Goal: Task Accomplishment & Management: Manage account settings

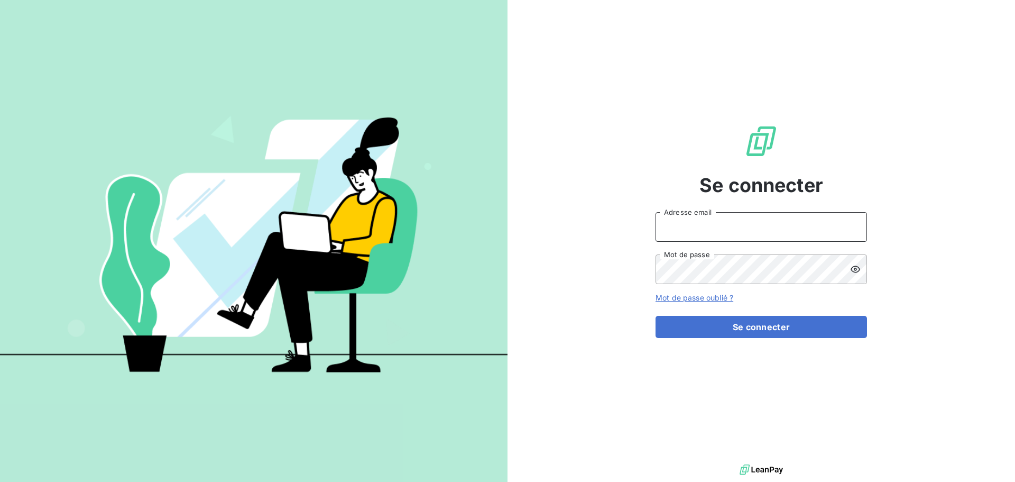
type input "[EMAIL_ADDRESS][DOMAIN_NAME]"
click at [746, 344] on div "Se connecter [EMAIL_ADDRESS][DOMAIN_NAME] Adresse email Mot de passe Mot de pas…" at bounding box center [760, 230] width 211 height 461
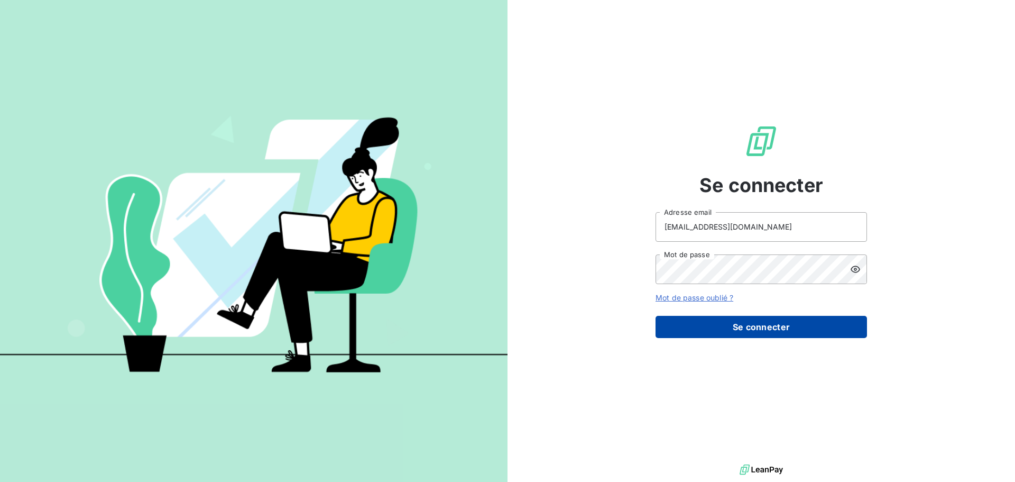
click at [755, 330] on button "Se connecter" at bounding box center [760, 327] width 211 height 22
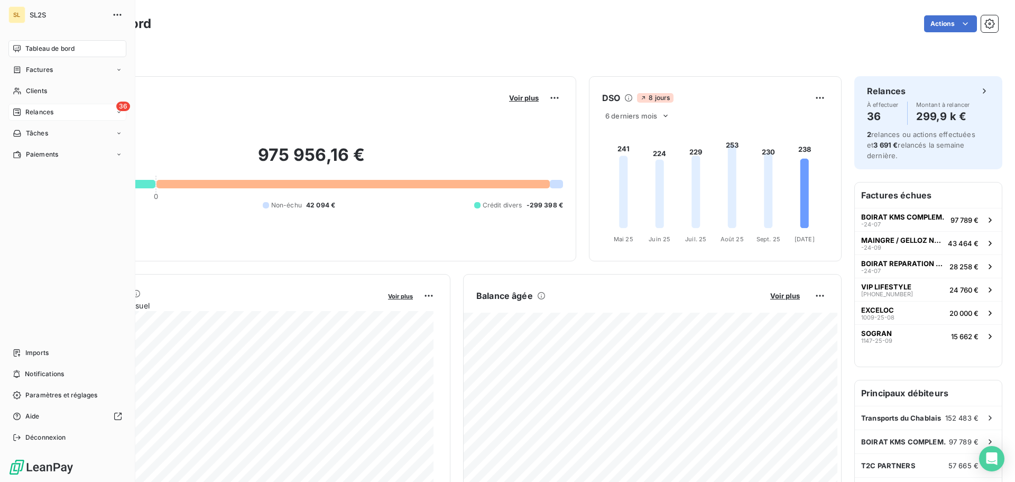
click at [26, 108] on span "Relances" at bounding box center [39, 112] width 28 height 10
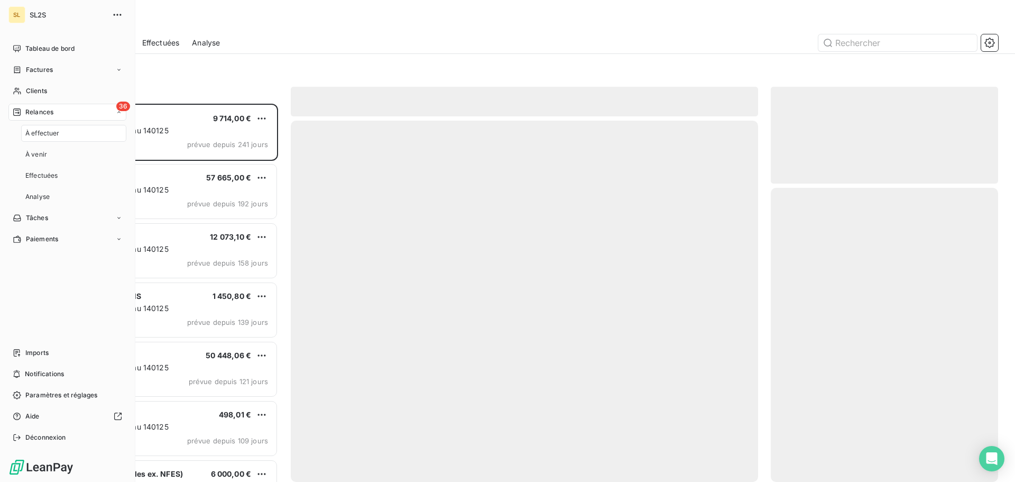
scroll to position [370, 219]
click at [75, 135] on div "À effectuer" at bounding box center [73, 133] width 105 height 17
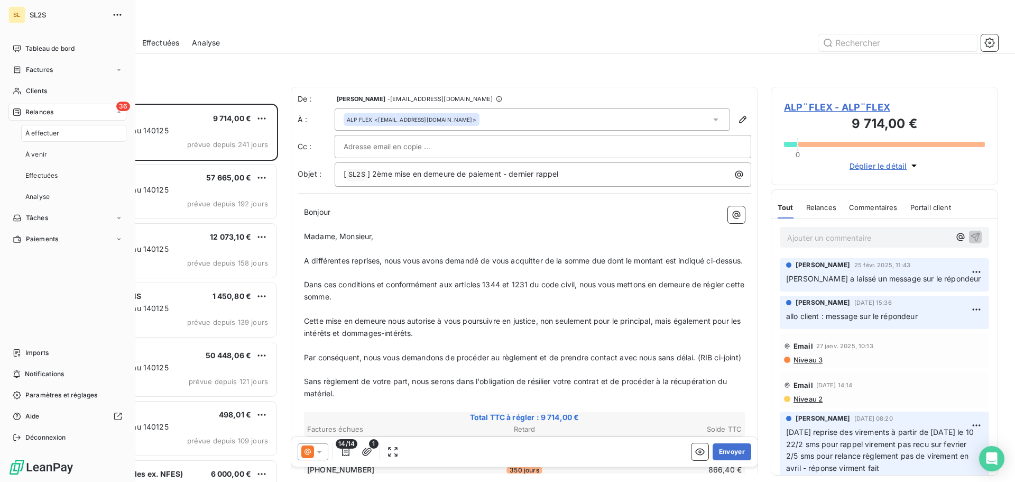
click at [81, 133] on div "À effectuer" at bounding box center [73, 133] width 105 height 17
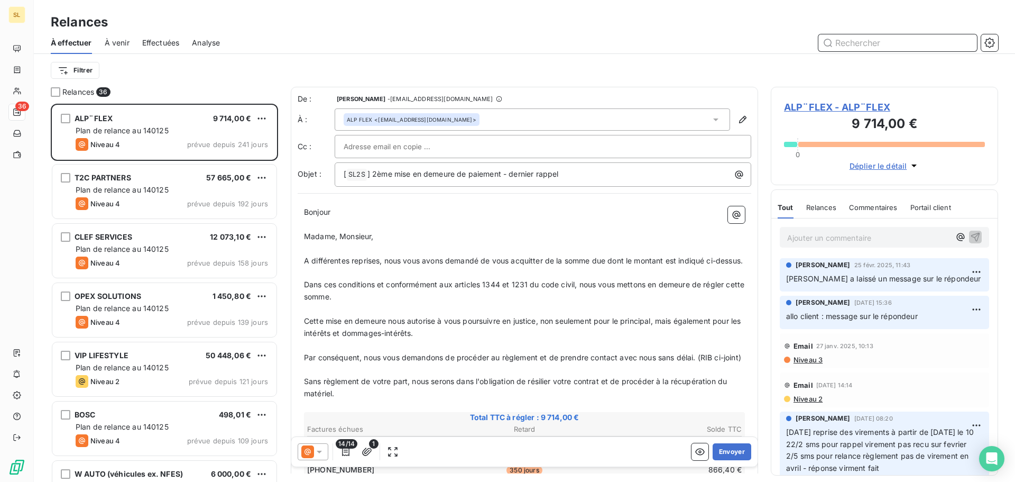
click at [880, 46] on input "text" at bounding box center [897, 42] width 159 height 17
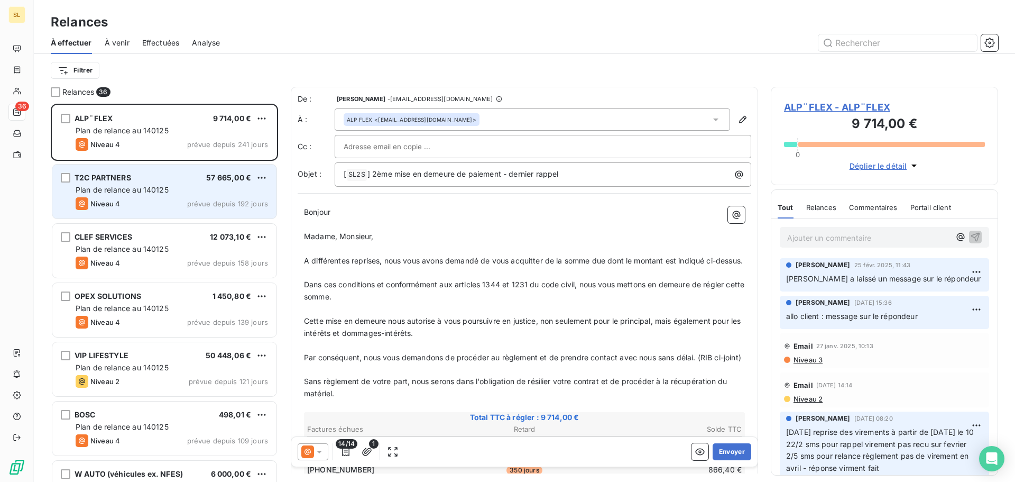
click at [198, 186] on div "Plan de relance au 140125" at bounding box center [172, 189] width 192 height 11
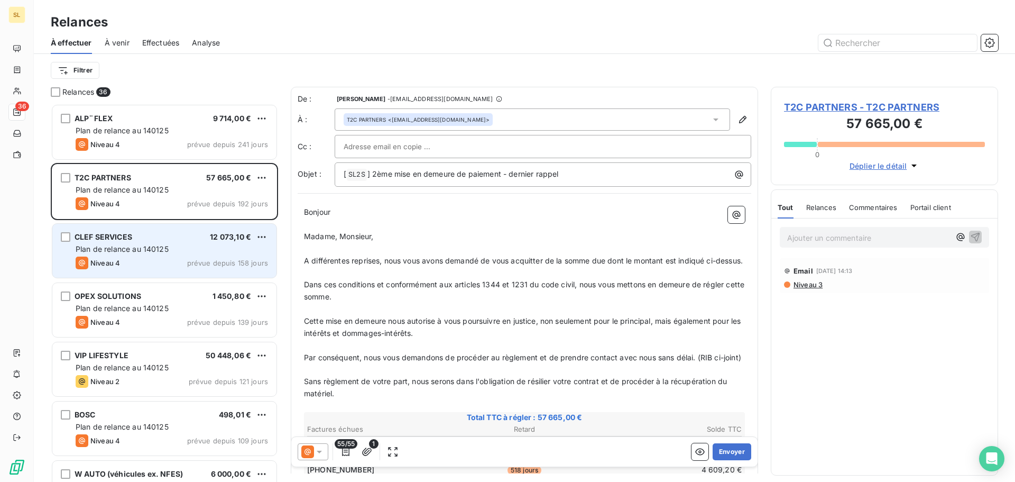
click at [182, 247] on div "Plan de relance au 140125" at bounding box center [172, 249] width 192 height 11
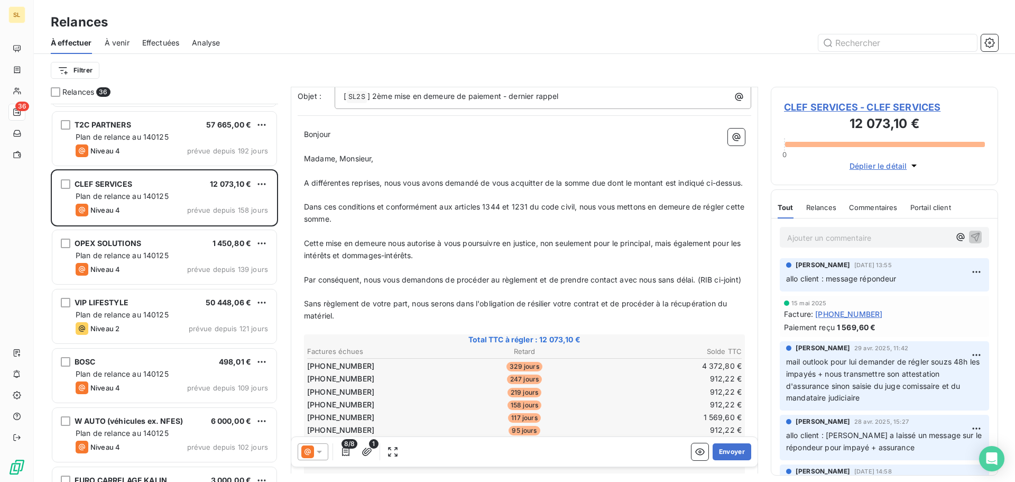
scroll to position [159, 0]
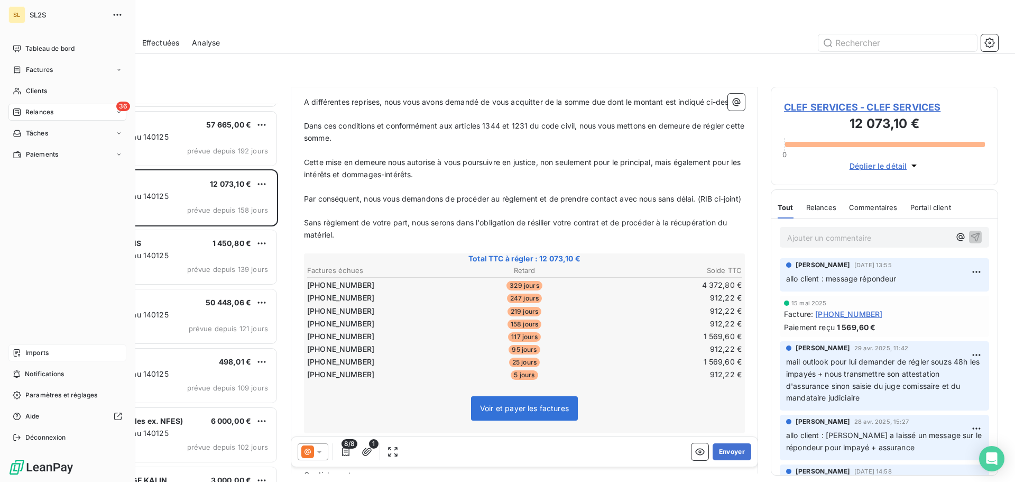
click at [62, 351] on div "Imports" at bounding box center [67, 352] width 118 height 17
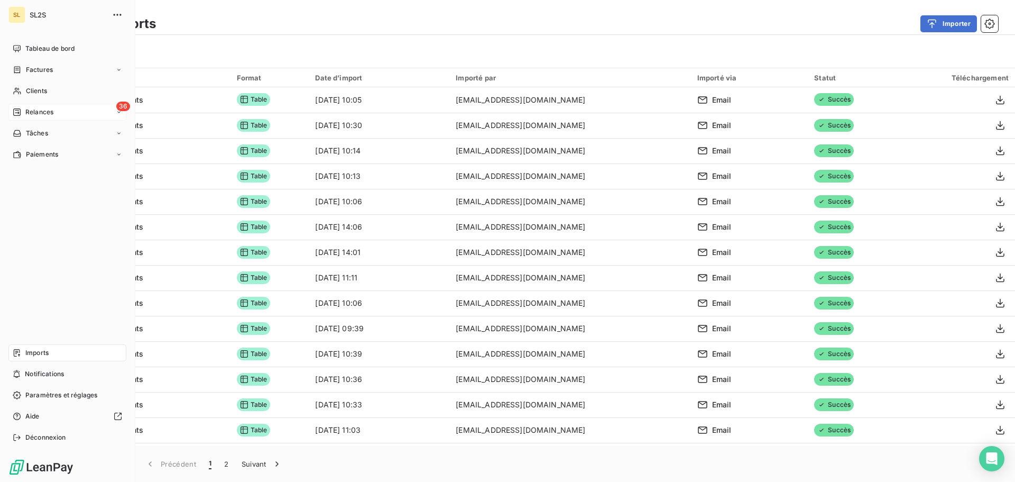
click at [29, 109] on span "Relances" at bounding box center [39, 112] width 28 height 10
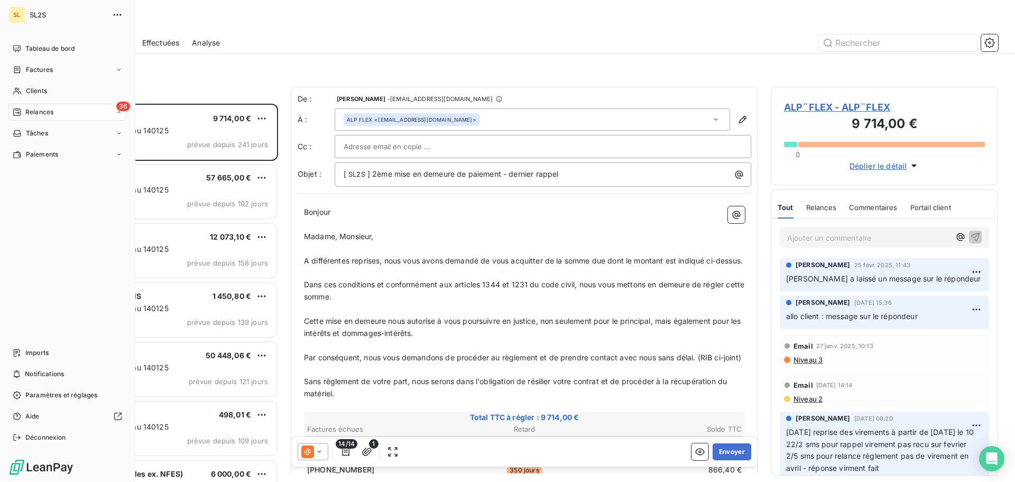
scroll to position [370, 219]
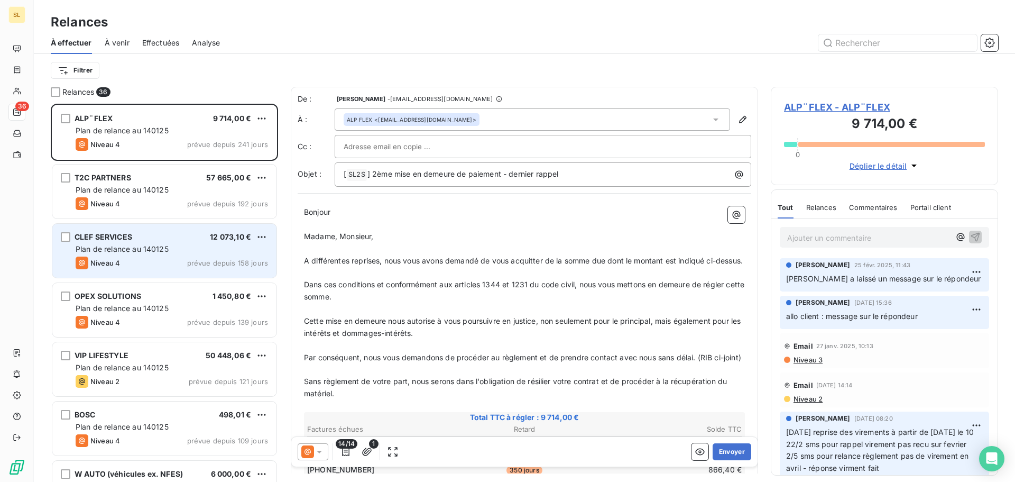
click at [191, 255] on div "CLEF SERVICES 12 073,10 € Plan de relance au 140125 Niveau 4 prévue depuis 158 …" at bounding box center [164, 251] width 224 height 54
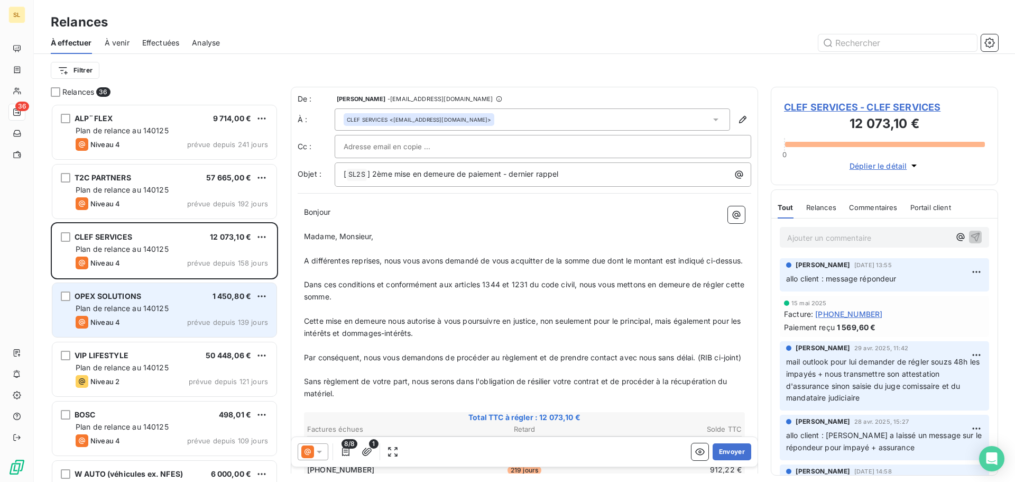
click at [158, 310] on span "Plan de relance au 140125" at bounding box center [122, 307] width 93 height 9
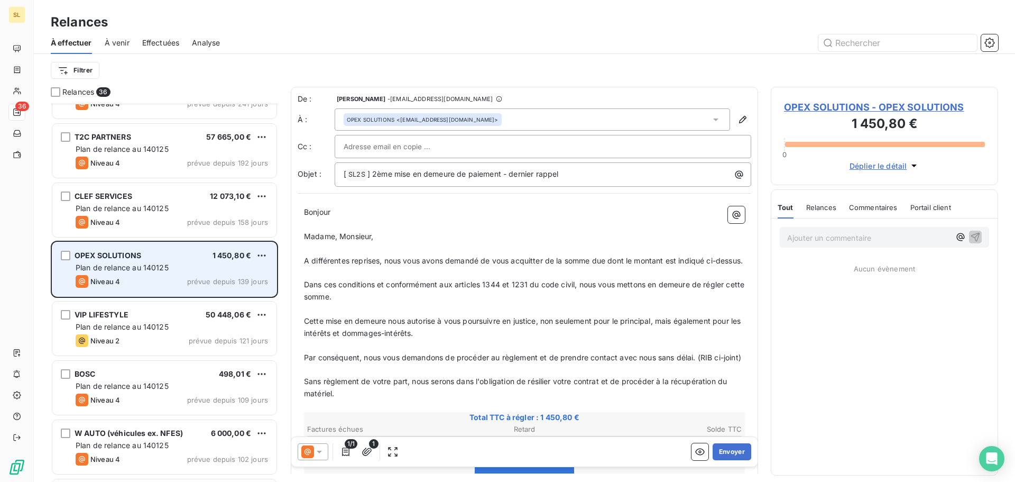
scroll to position [106, 0]
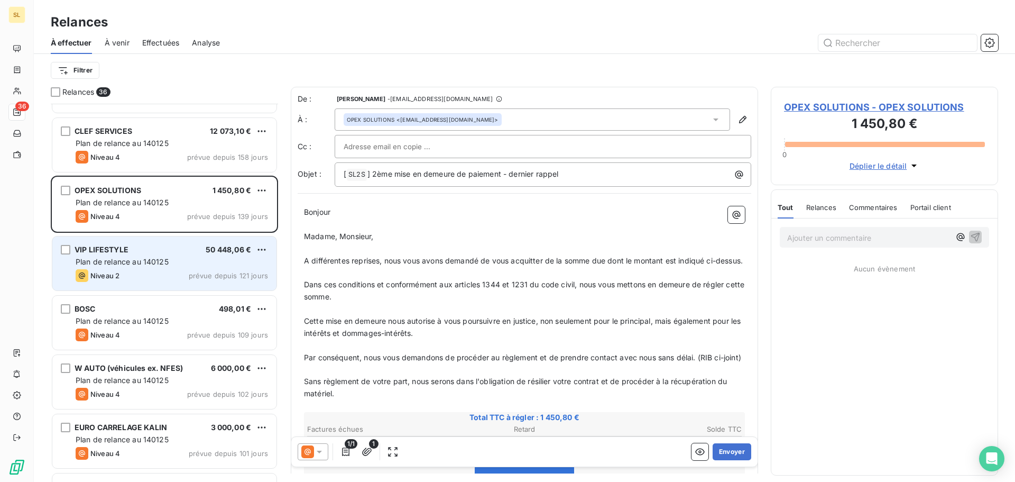
click at [181, 270] on div "Niveau 2 prévue depuis 121 jours" at bounding box center [172, 275] width 192 height 13
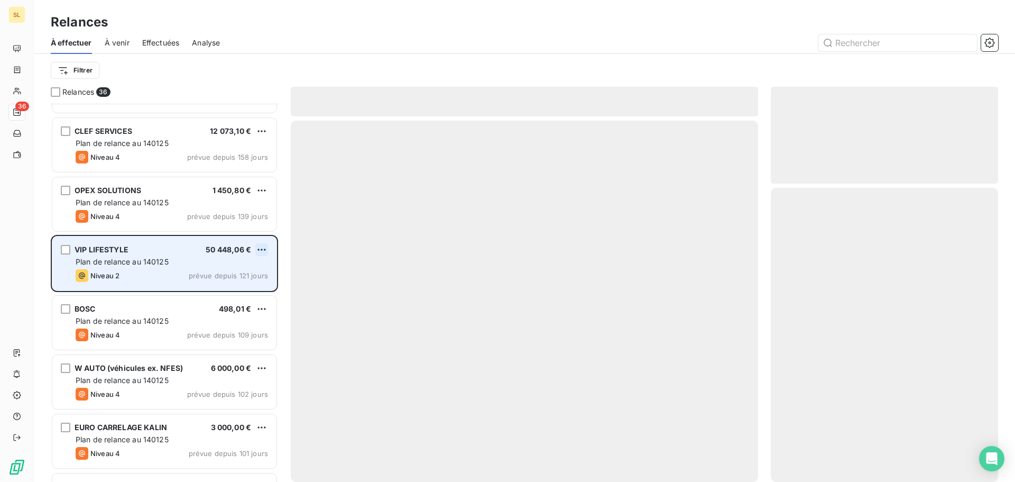
click at [261, 251] on html "SL 36 Relances À effectuer À venir Effectuées Analyse Filtrer Relances 36 ALP¨F…" at bounding box center [507, 241] width 1015 height 482
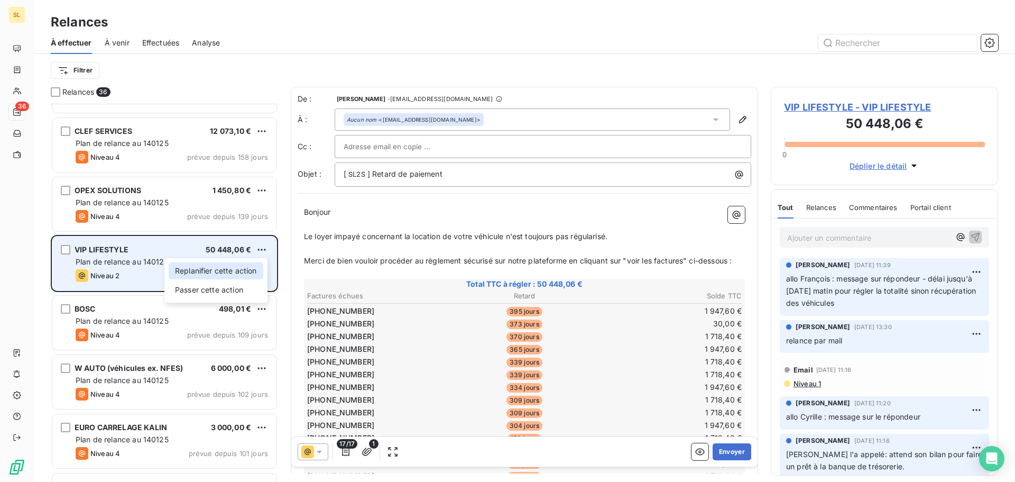
click at [251, 267] on div "Replanifier cette action" at bounding box center [216, 270] width 95 height 17
select select "9"
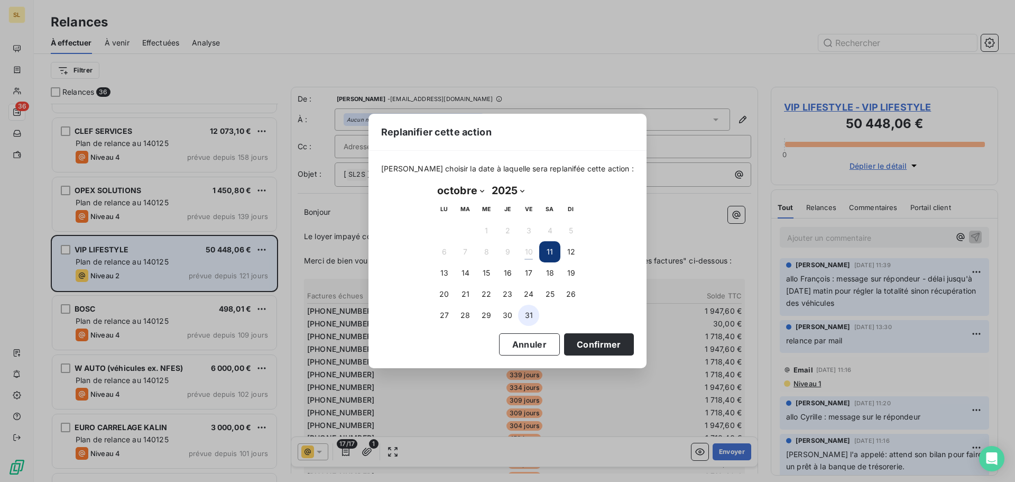
click at [532, 318] on button "31" at bounding box center [528, 314] width 21 height 21
click at [585, 345] on button "Confirmer" at bounding box center [599, 344] width 70 height 22
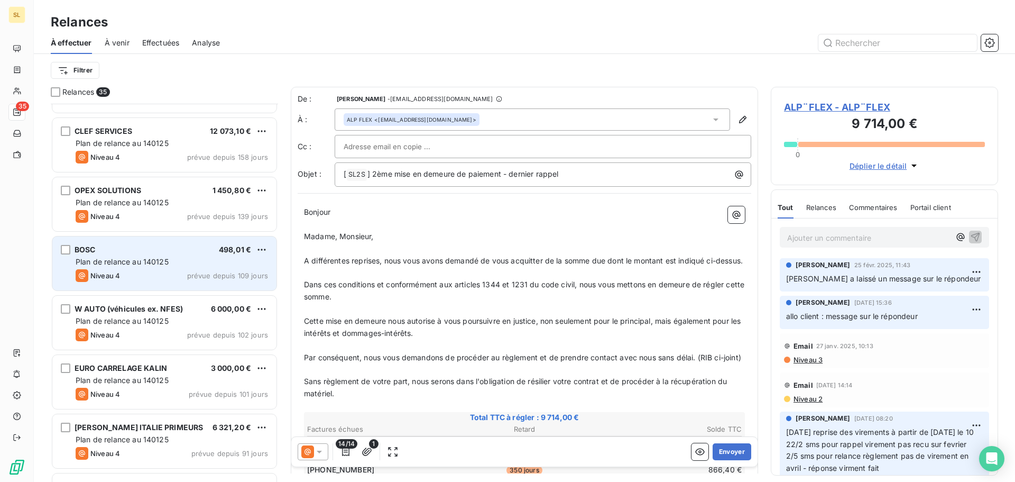
click at [134, 244] on div "BOSC 498,01 € Plan de relance au 140125 Niveau 4 prévue depuis 109 jours" at bounding box center [164, 263] width 224 height 54
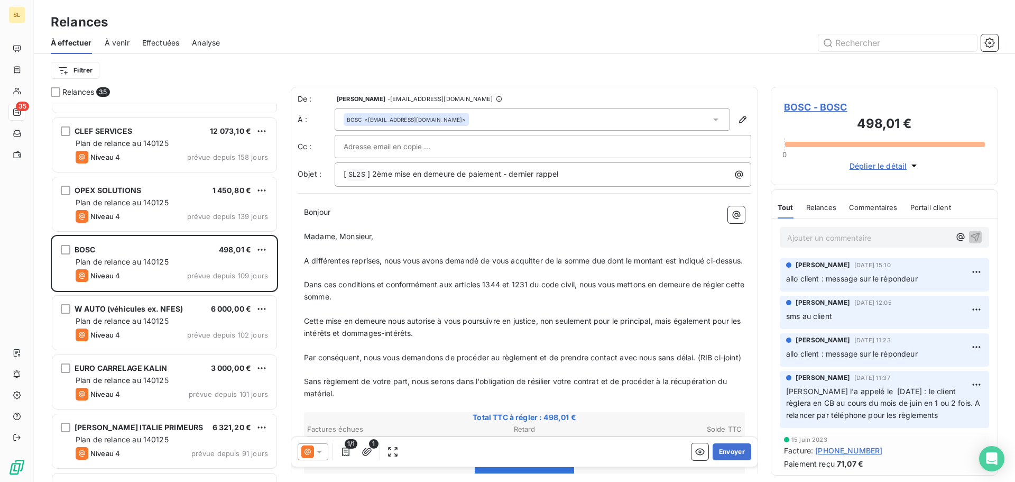
scroll to position [1, 0]
click at [847, 239] on p "Ajouter un commentaire ﻿" at bounding box center [868, 237] width 163 height 13
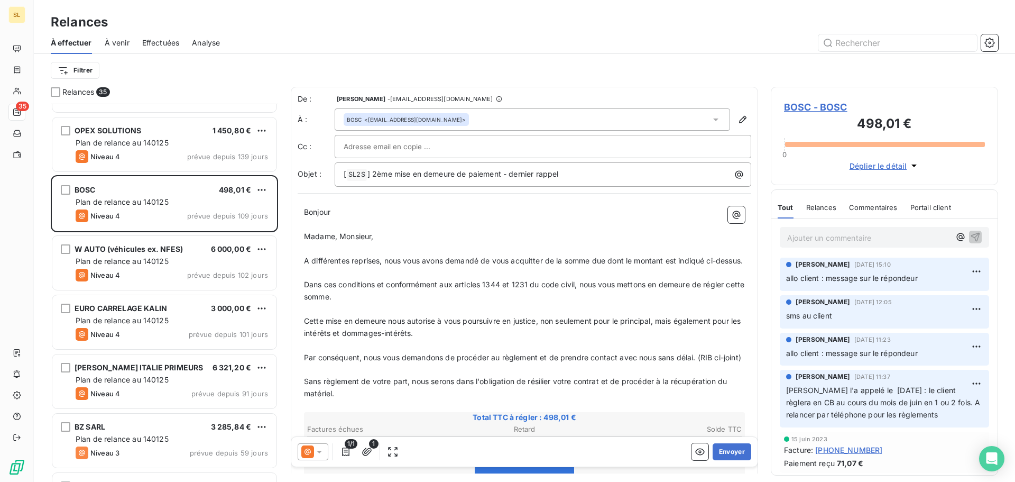
scroll to position [212, 0]
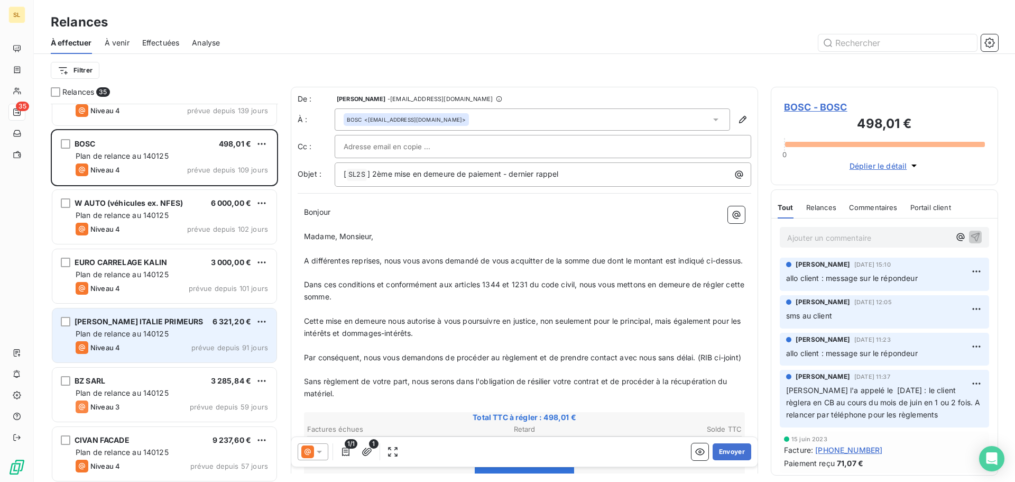
click at [125, 352] on div "Niveau 4 prévue depuis 91 jours" at bounding box center [172, 347] width 192 height 13
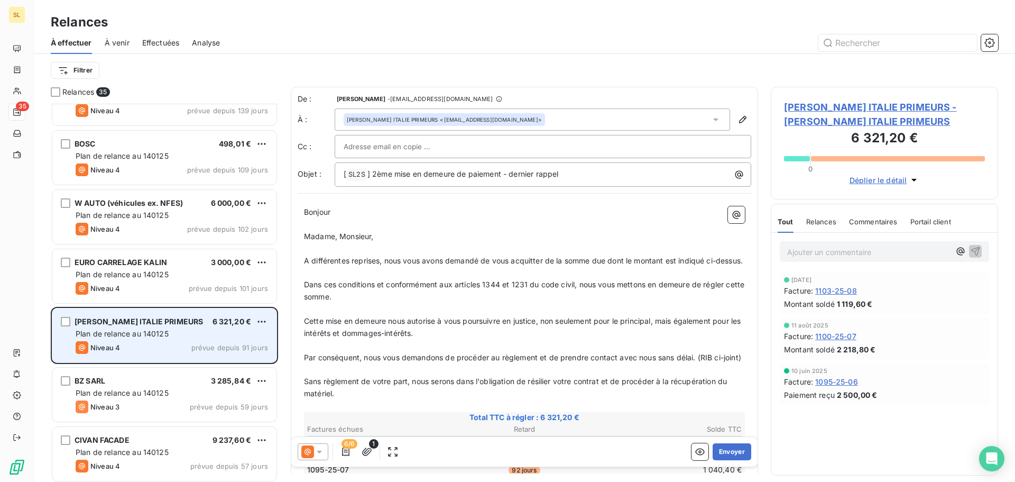
scroll to position [265, 0]
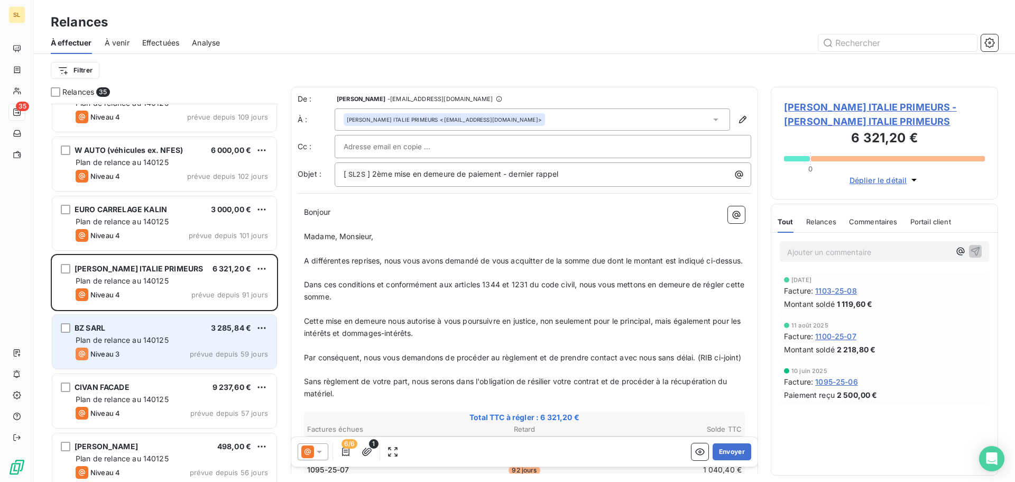
click at [115, 332] on div "BZ SARL 3 285,84 € Plan de relance au 140125 Niveau 3 prévue depuis 59 jours" at bounding box center [164, 341] width 224 height 54
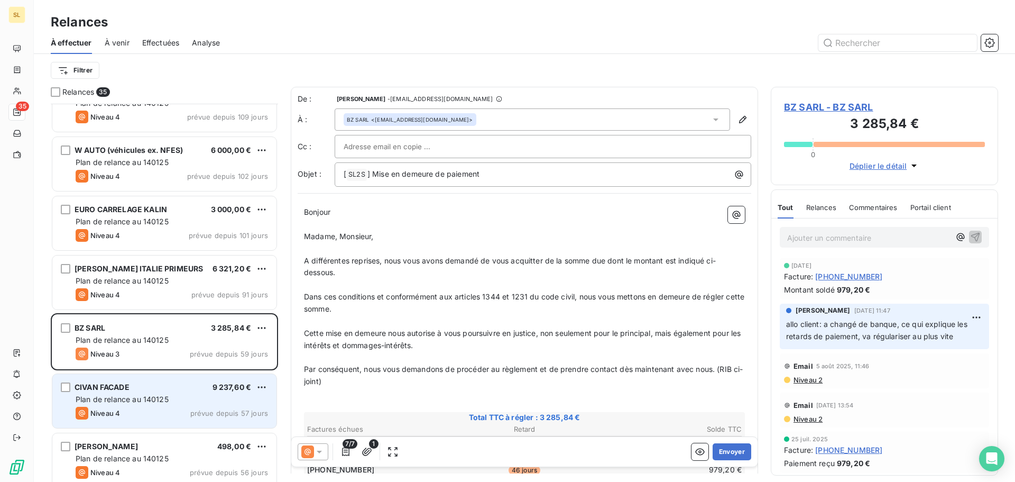
click at [141, 391] on div "CIVAN FACADE 9 237,60 €" at bounding box center [172, 387] width 192 height 10
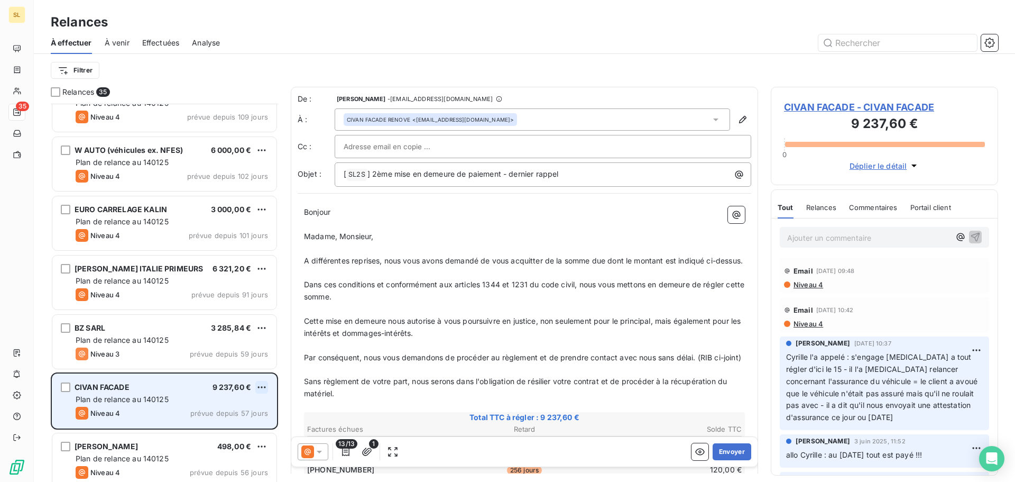
click at [258, 388] on html "SL 35 Relances À effectuer À venir Effectuées Analyse Filtrer Relances 35 OPEX …" at bounding box center [507, 241] width 1015 height 482
click at [252, 408] on div "Replanifier cette action" at bounding box center [216, 408] width 95 height 17
select select "9"
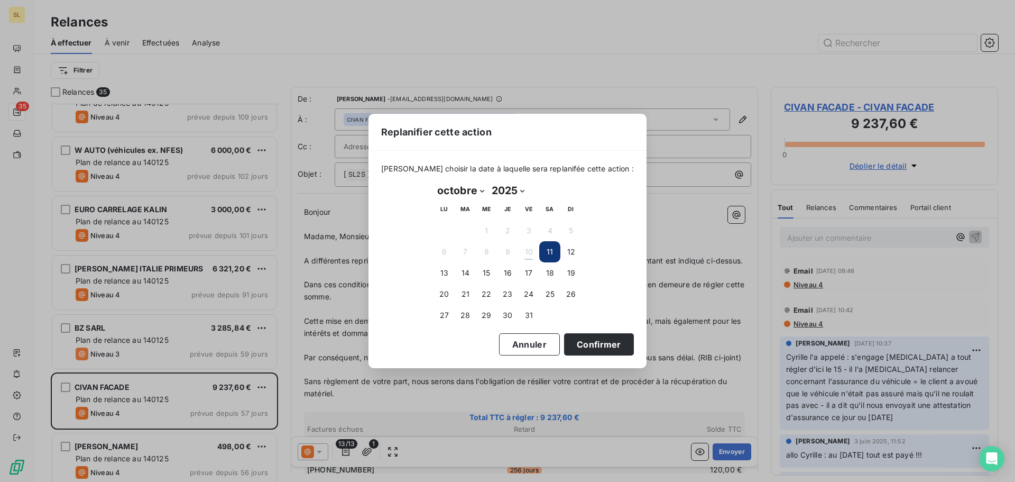
click at [482, 191] on select "janvier février mars avril mai juin juillet août septembre octobre novembre déc…" at bounding box center [460, 190] width 54 height 17
click at [433, 182] on select "janvier février mars avril mai juin juillet août septembre octobre novembre déc…" at bounding box center [460, 190] width 54 height 17
click at [523, 273] on button "17" at bounding box center [528, 272] width 21 height 21
click at [533, 308] on button "31" at bounding box center [528, 314] width 21 height 21
click at [577, 339] on button "Confirmer" at bounding box center [599, 344] width 70 height 22
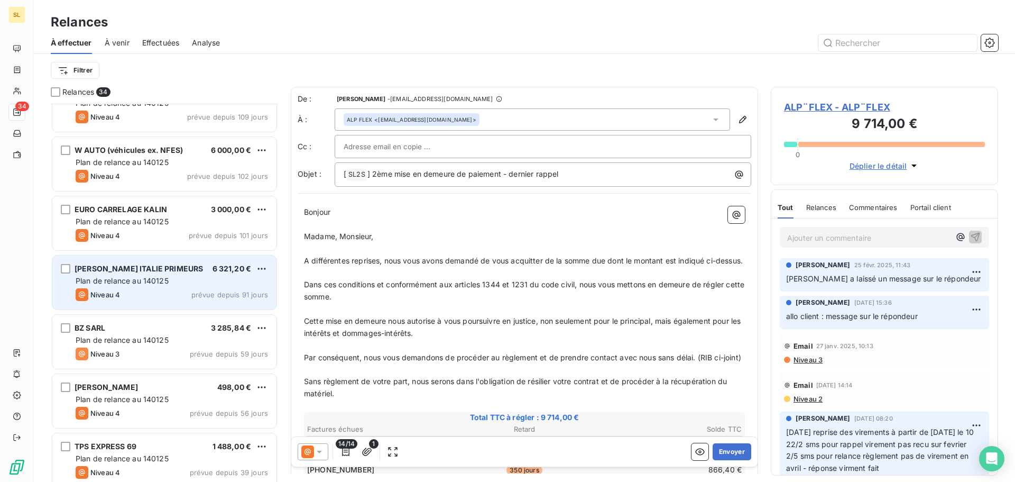
scroll to position [318, 0]
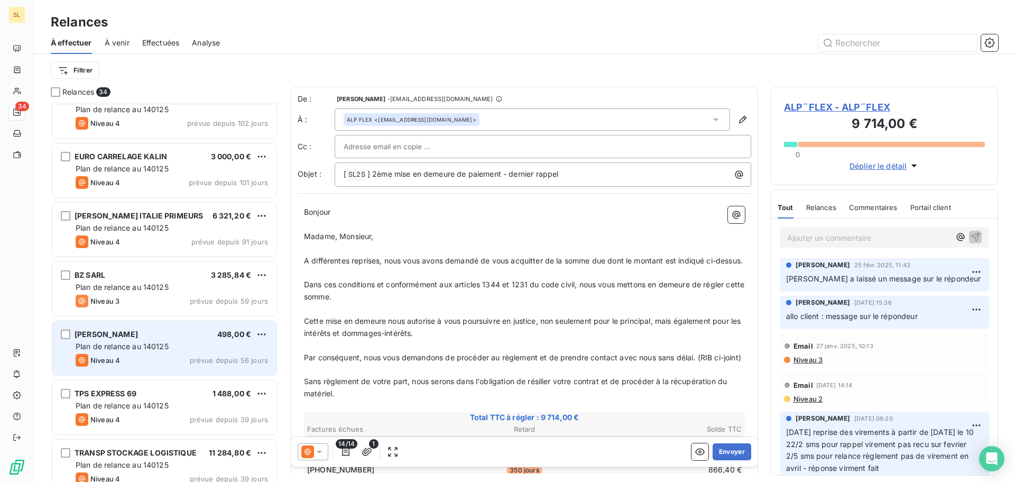
click at [112, 344] on span "Plan de relance au 140125" at bounding box center [122, 345] width 93 height 9
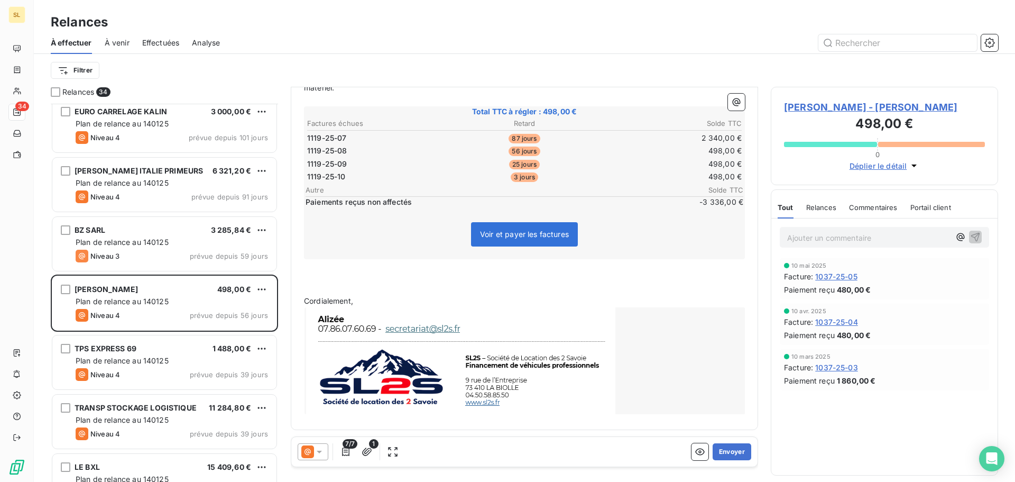
scroll to position [423, 0]
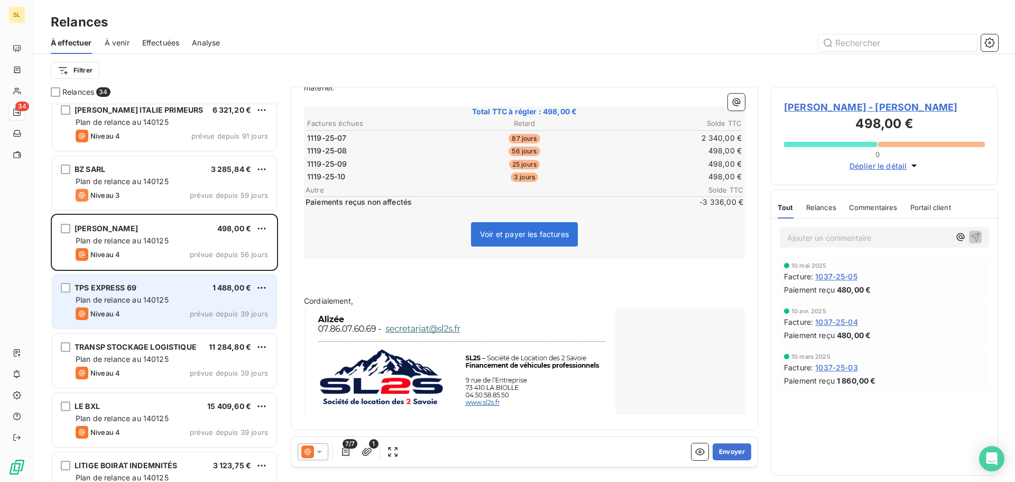
click at [129, 303] on span "Plan de relance au 140125" at bounding box center [122, 299] width 93 height 9
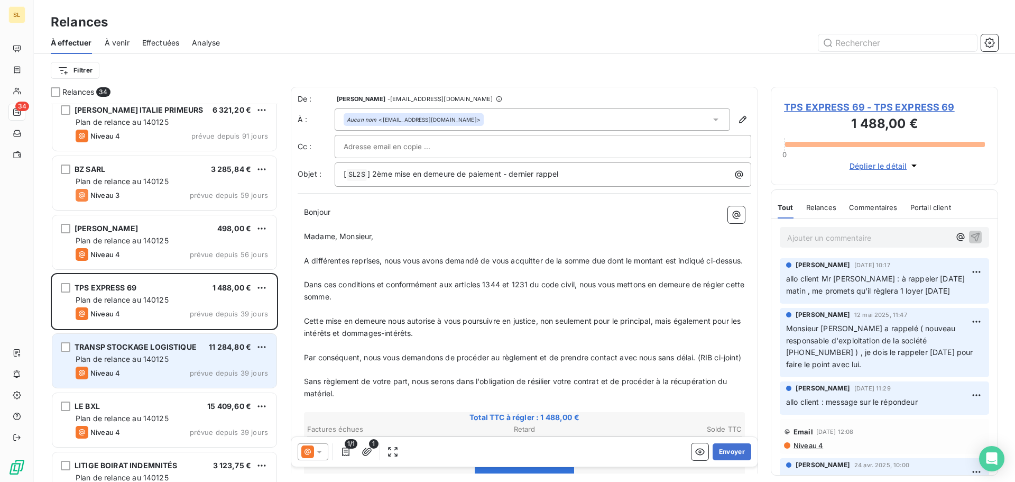
click at [128, 367] on div "Niveau 4 prévue depuis 39 jours" at bounding box center [172, 372] width 192 height 13
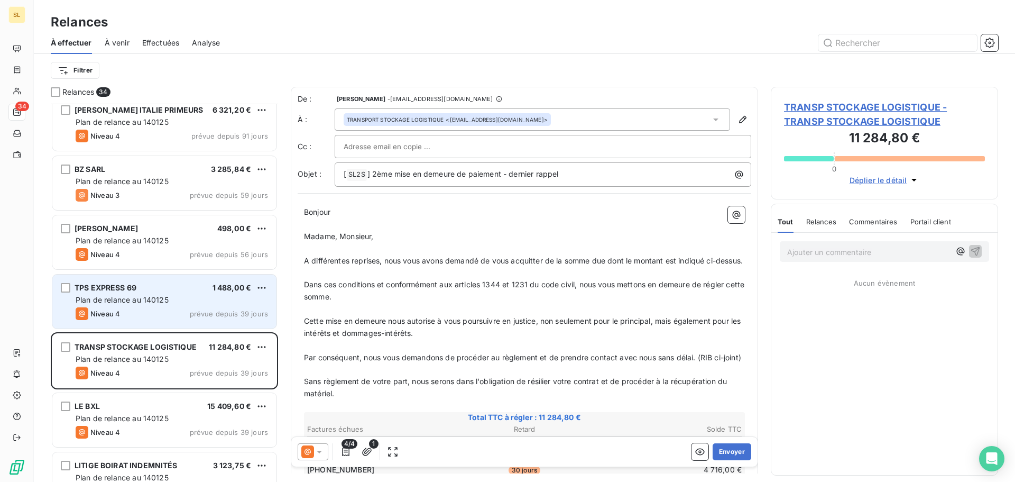
click at [158, 307] on div "Niveau 4 prévue depuis 39 jours" at bounding box center [172, 313] width 192 height 13
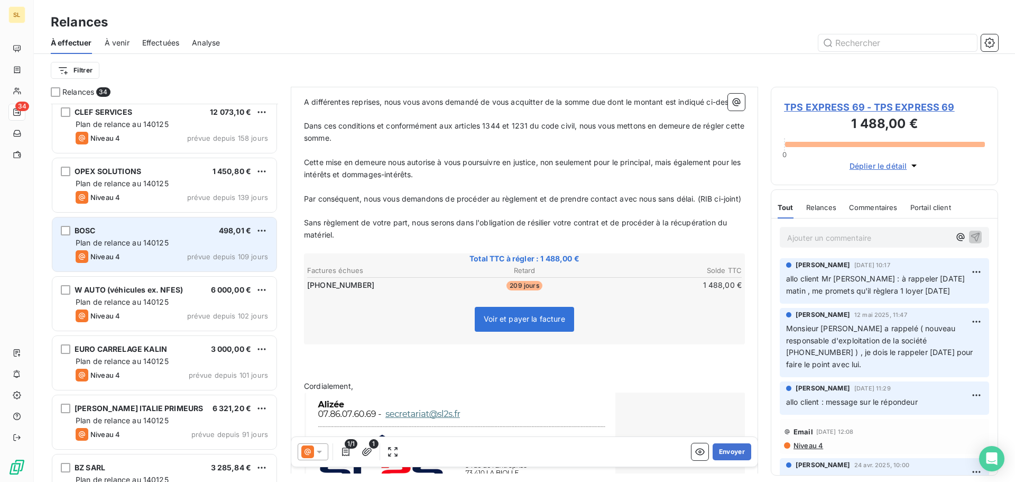
scroll to position [106, 0]
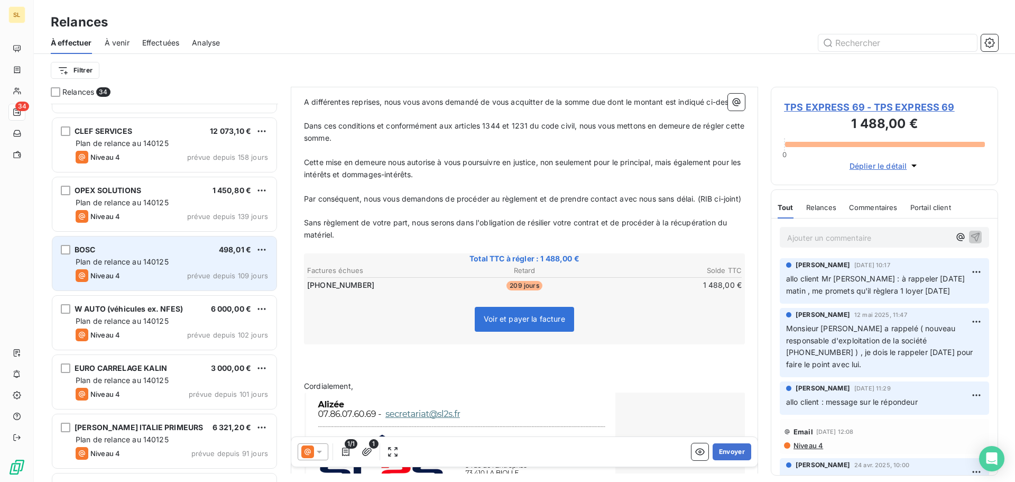
click at [215, 252] on div "BOSC 498,01 €" at bounding box center [172, 250] width 192 height 10
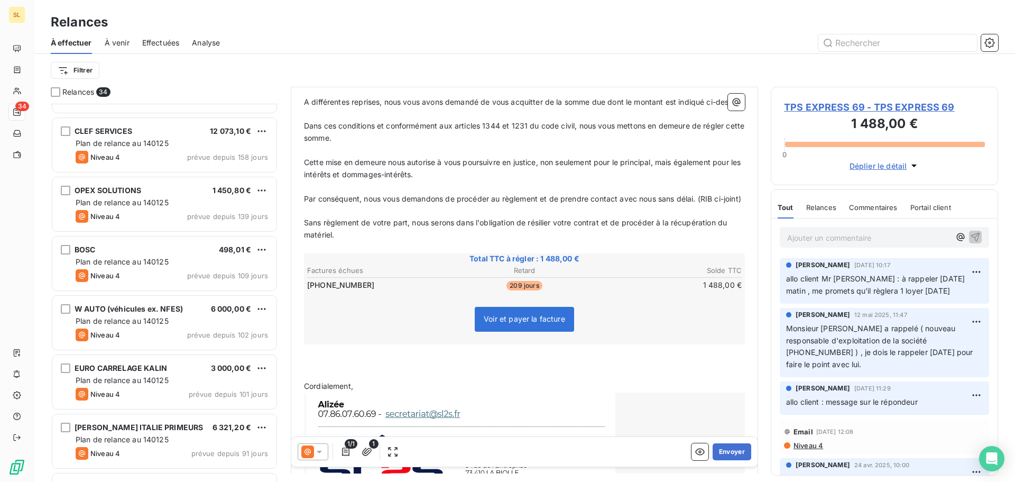
scroll to position [121, 0]
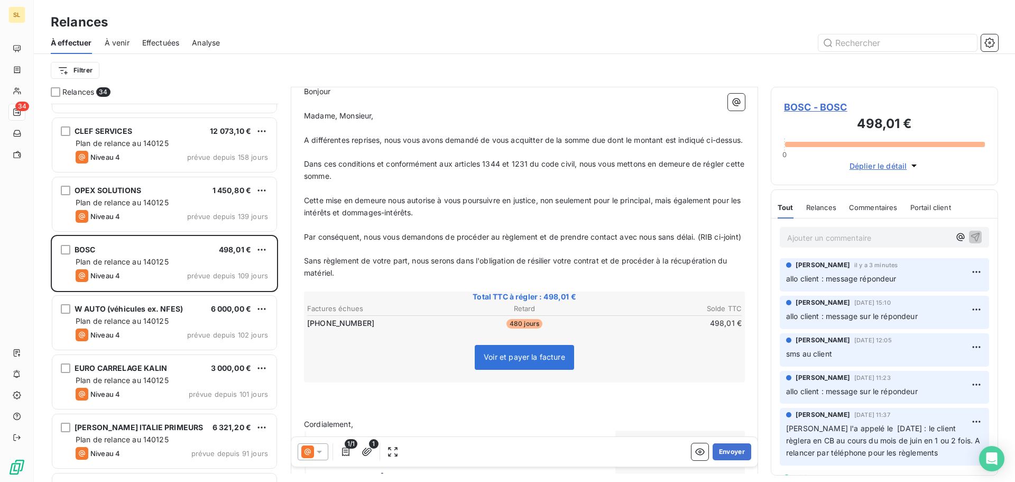
click at [842, 230] on div "Ajouter un commentaire ﻿" at bounding box center [868, 237] width 163 height 14
click at [842, 237] on p "Ajouter un commentaire ﻿" at bounding box center [868, 237] width 163 height 13
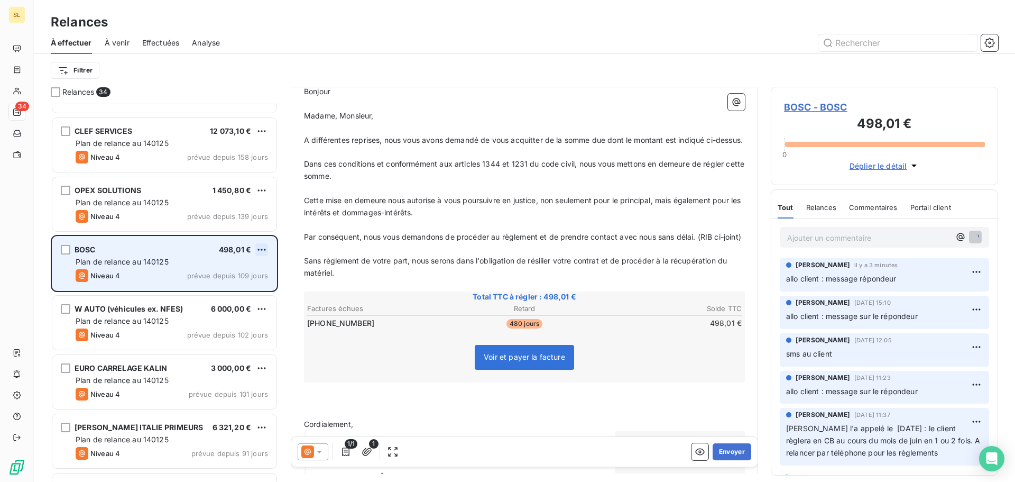
click at [264, 246] on html "SL 34 Relances À effectuer À venir Effectuées Analyse Filtrer Relances 34 ALP¨F…" at bounding box center [507, 241] width 1015 height 482
click at [235, 269] on div "Replanifier cette action" at bounding box center [216, 270] width 95 height 17
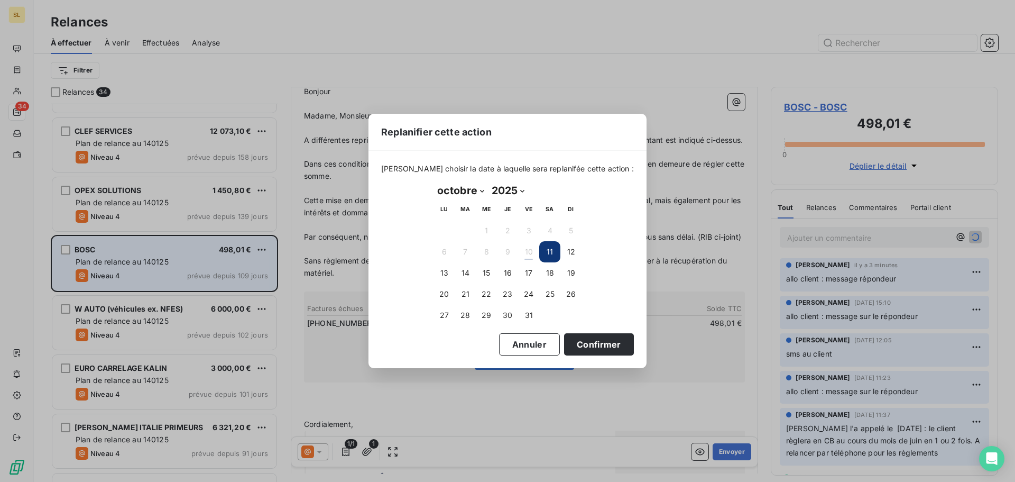
click at [478, 193] on select "janvier février mars avril mai juin juillet août septembre octobre novembre déc…" at bounding box center [460, 190] width 54 height 17
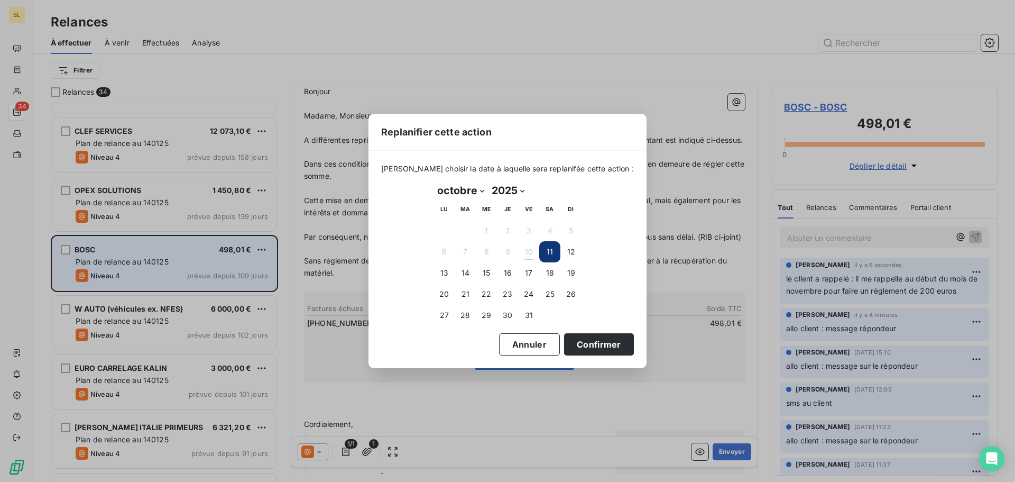
select select "10"
click at [433, 182] on select "janvier février mars avril mai juin juillet août septembre octobre novembre déc…" at bounding box center [460, 190] width 54 height 17
click at [444, 274] on button "10" at bounding box center [443, 272] width 21 height 21
click at [612, 353] on button "Confirmer" at bounding box center [599, 344] width 70 height 22
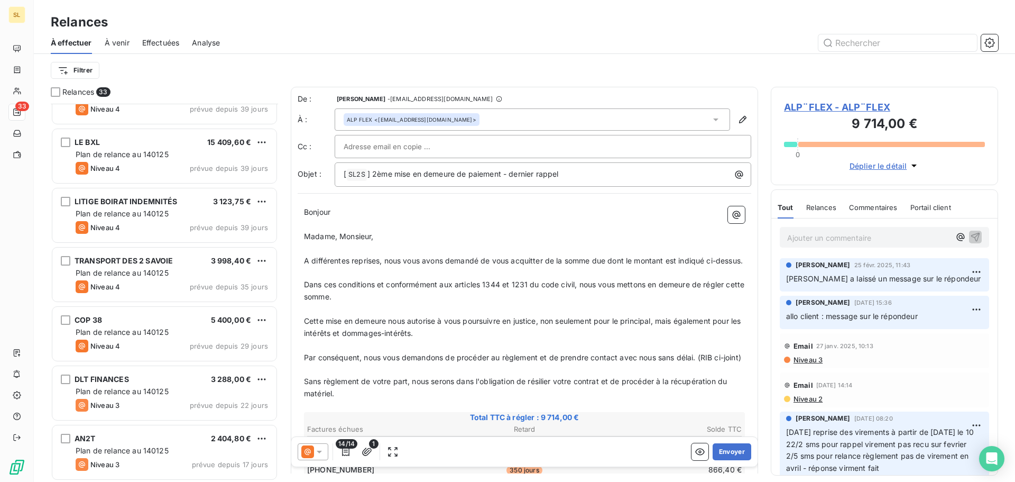
scroll to position [688, 0]
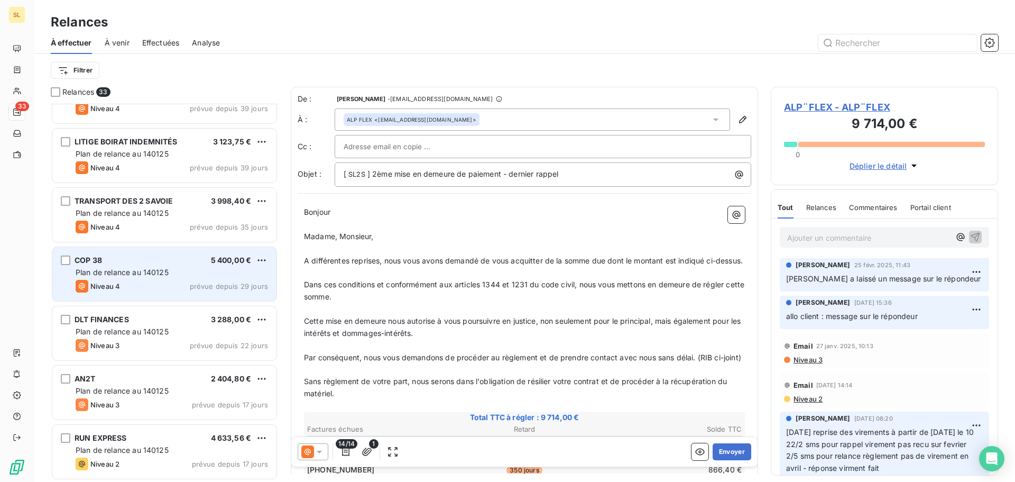
click at [187, 254] on div "COP 38 5 400,00 € Plan de relance au 140125 Niveau 4 prévue depuis 29 jours" at bounding box center [164, 274] width 224 height 54
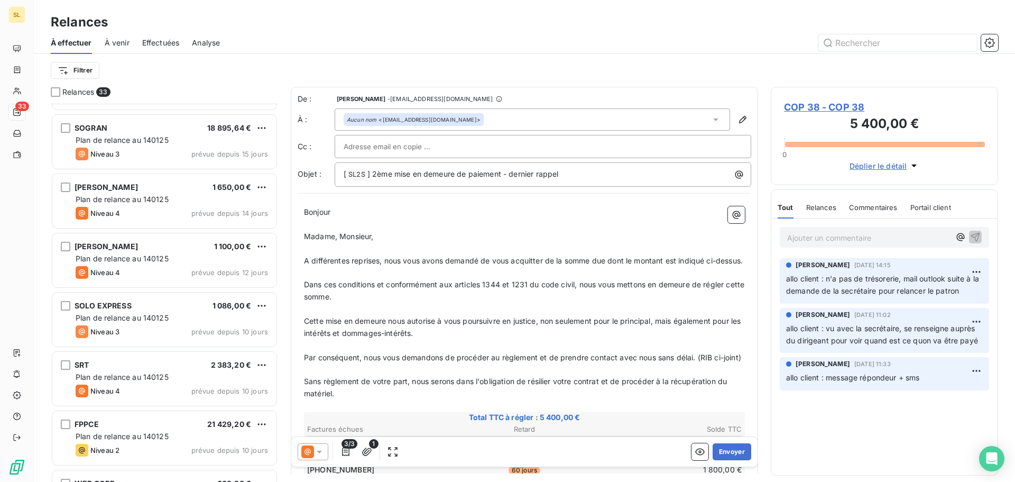
scroll to position [1110, 0]
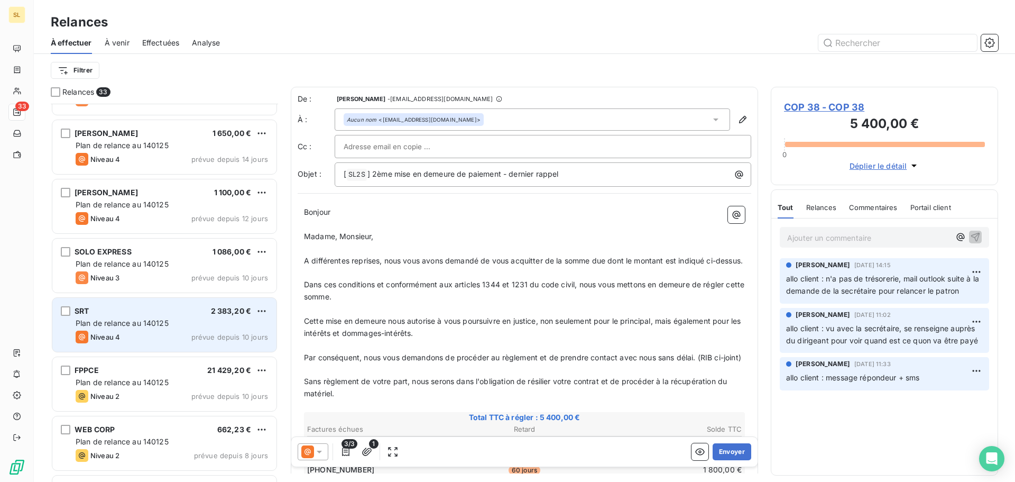
click at [233, 342] on div "Niveau 4 prévue depuis 10 jours" at bounding box center [172, 336] width 192 height 13
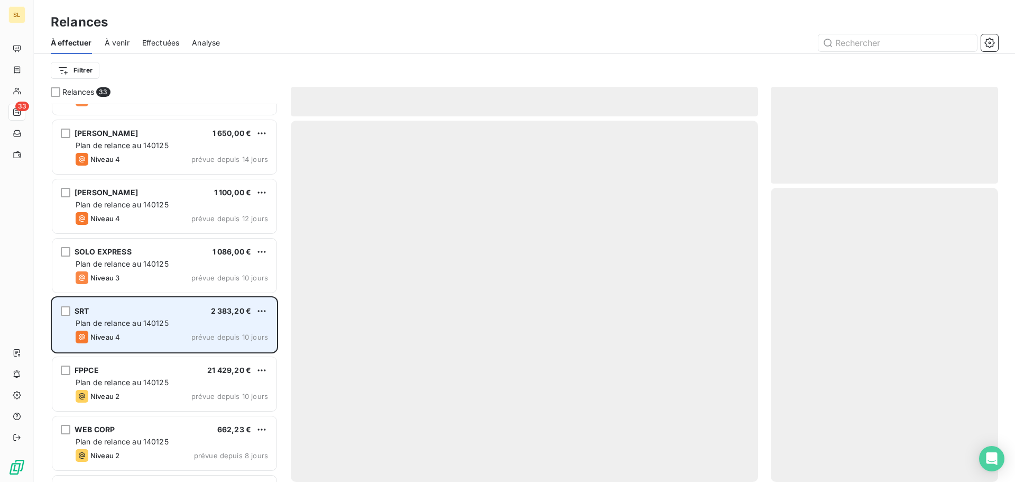
scroll to position [1163, 0]
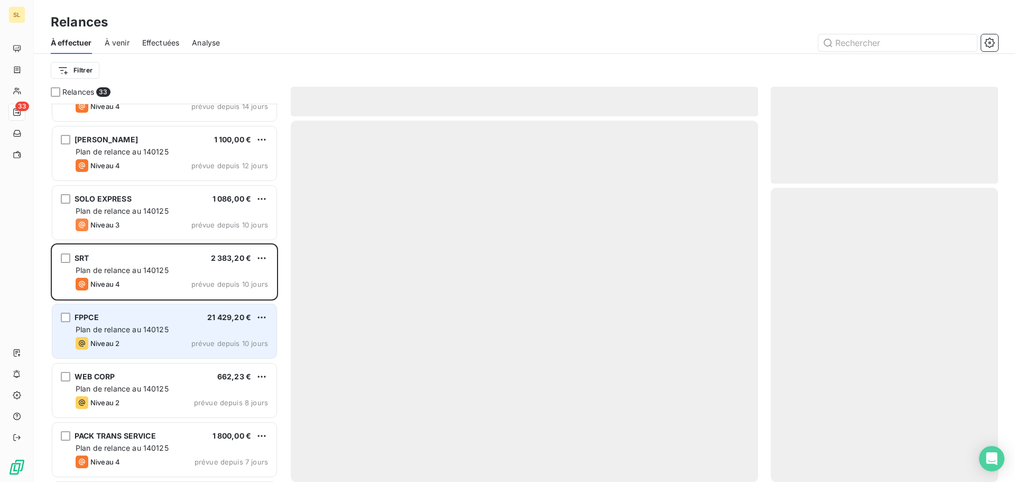
click at [219, 345] on span "prévue depuis 10 jours" at bounding box center [229, 343] width 77 height 8
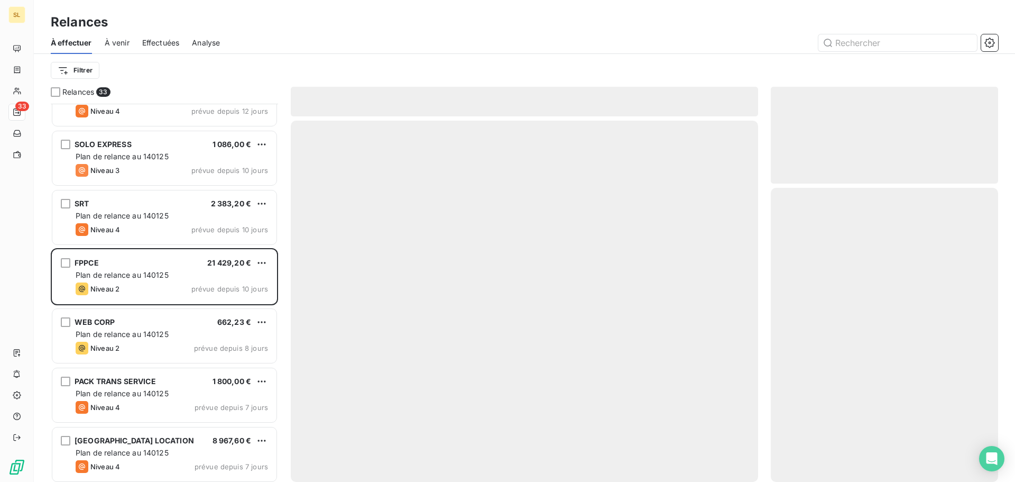
scroll to position [1216, 0]
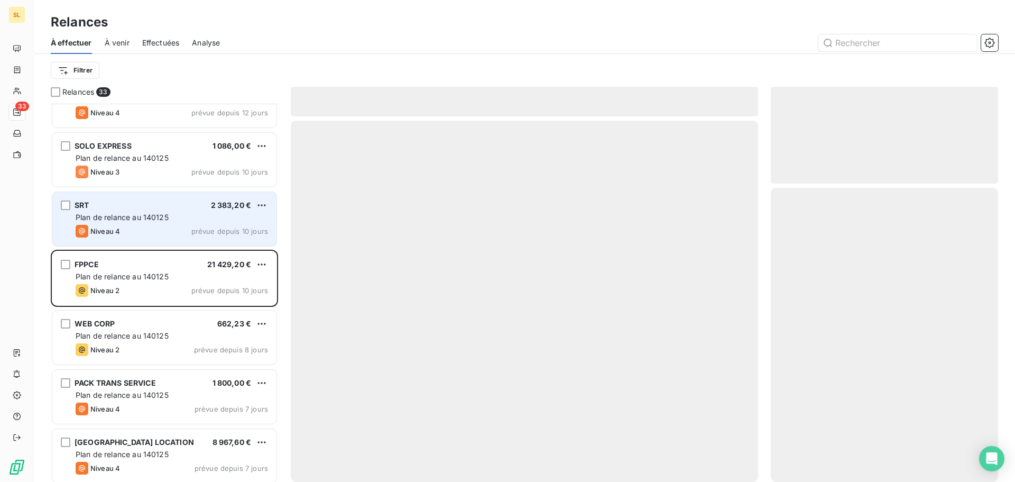
click at [150, 228] on div "Niveau 4 prévue depuis 10 jours" at bounding box center [172, 231] width 192 height 13
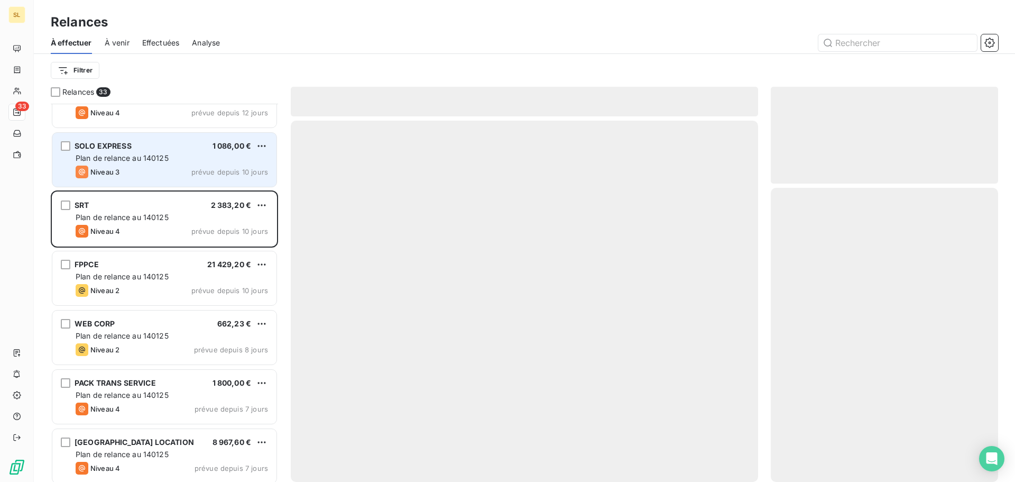
click at [194, 155] on div "Plan de relance au 140125" at bounding box center [172, 158] width 192 height 11
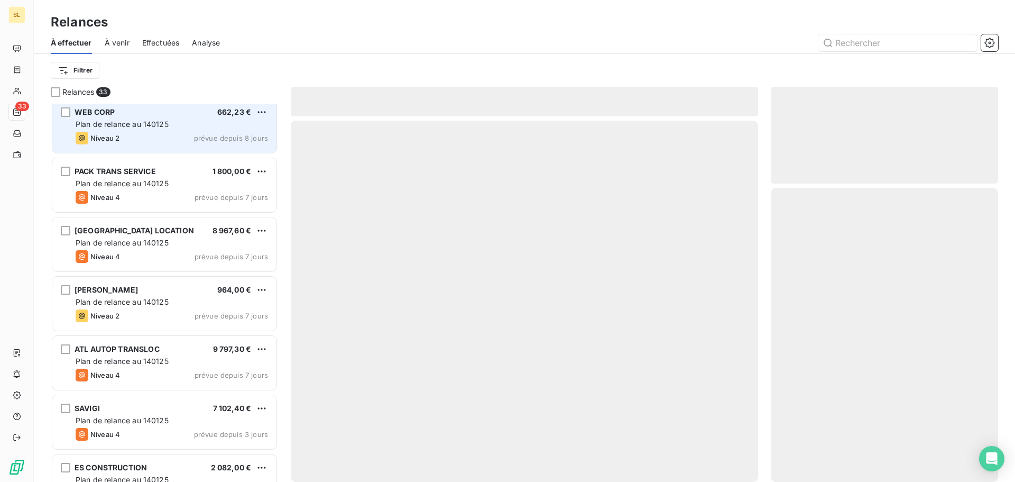
scroll to position [1533, 0]
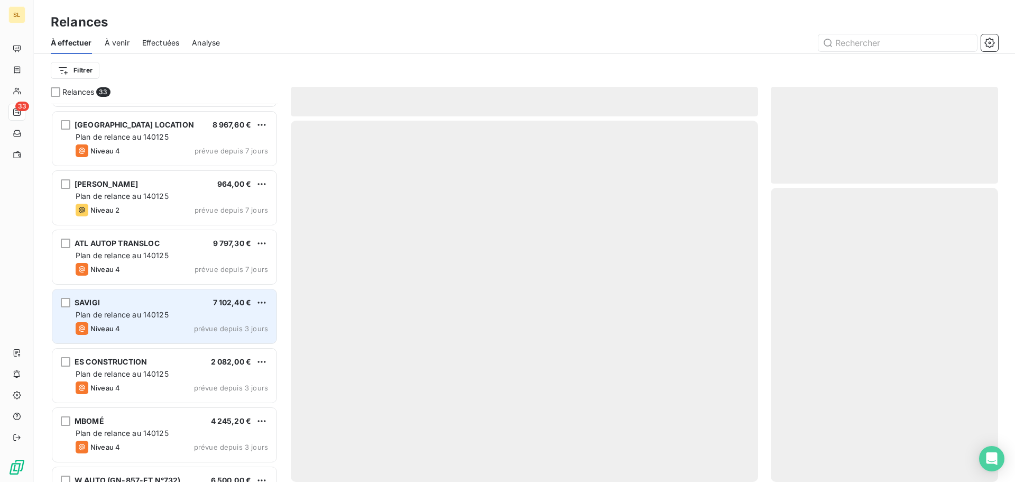
click at [180, 303] on div "SAVIGI 7 102,40 €" at bounding box center [172, 303] width 192 height 10
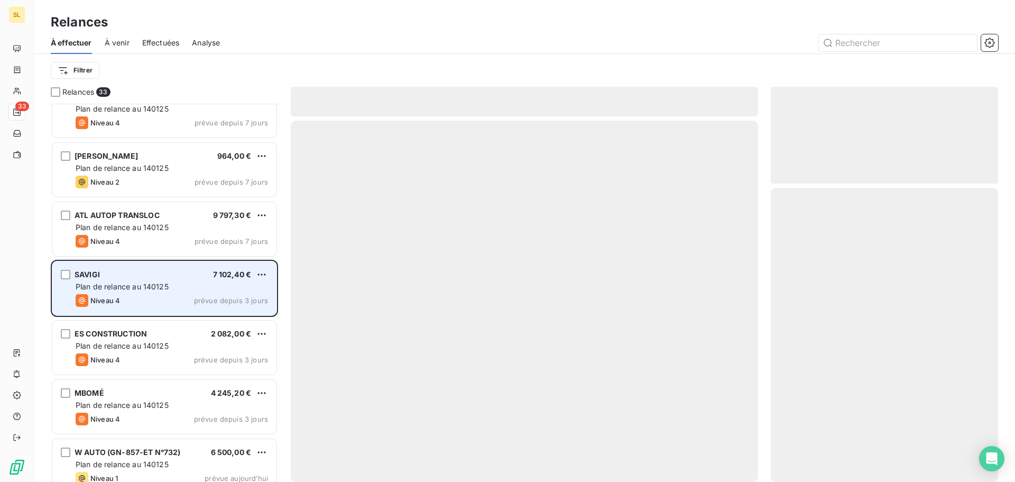
scroll to position [1576, 0]
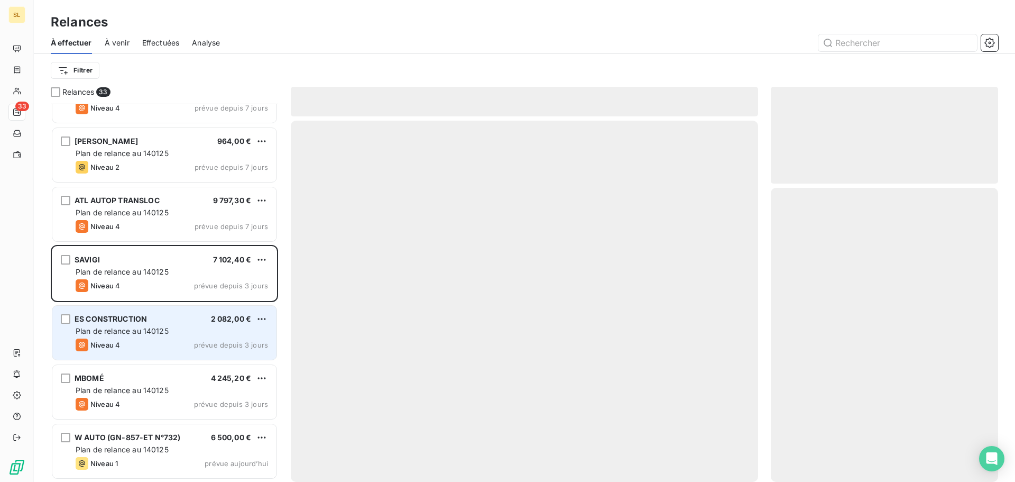
click at [160, 324] on div "ES CONSTRUCTION 2 082,00 € Plan de relance au 140125 Niveau 4 prévue depuis 3 j…" at bounding box center [164, 333] width 224 height 54
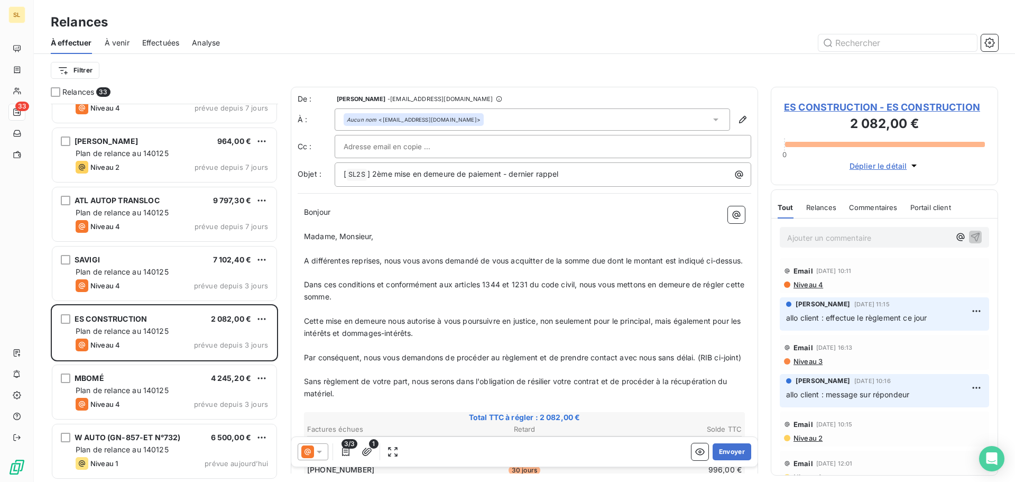
click at [906, 244] on p "Ajouter un commentaire ﻿" at bounding box center [868, 237] width 163 height 13
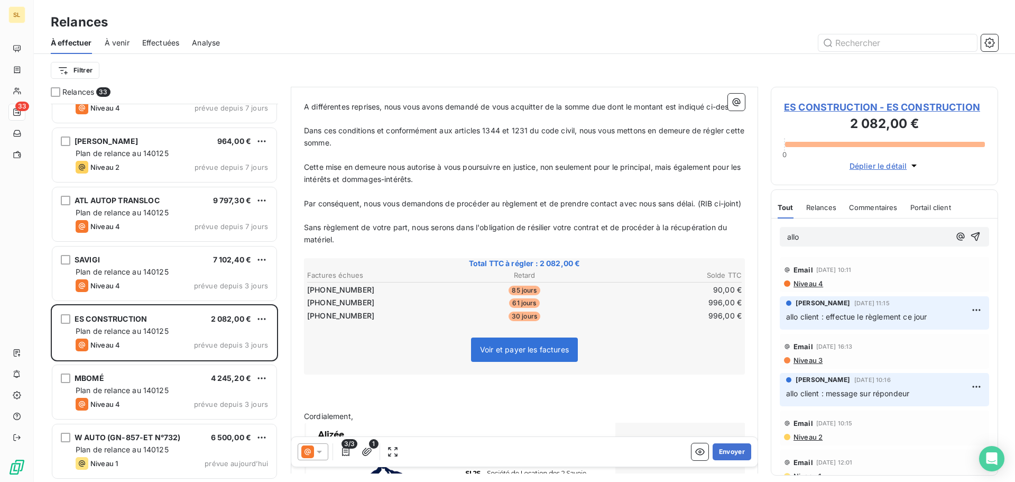
scroll to position [159, 0]
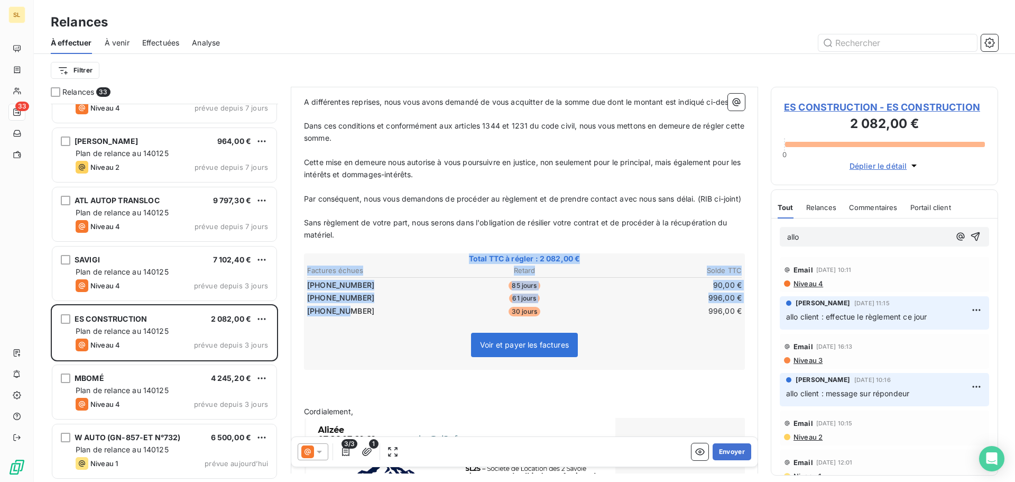
drag, startPoint x: 350, startPoint y: 333, endPoint x: 303, endPoint y: 298, distance: 58.1
click at [303, 298] on div "Bonjour ﻿ Madame, Monsieur, ﻿ A différentes reprises, nous vous avons demandé d…" at bounding box center [524, 287] width 453 height 492
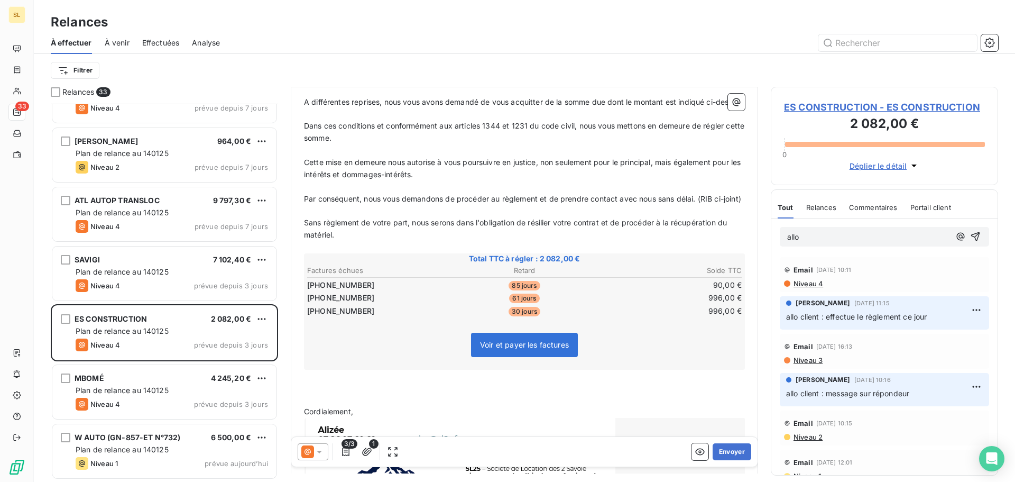
click at [383, 217] on p "﻿" at bounding box center [524, 211] width 441 height 12
click at [910, 236] on p "allo" at bounding box center [868, 237] width 163 height 12
click at [970, 236] on icon "button" at bounding box center [975, 236] width 11 height 11
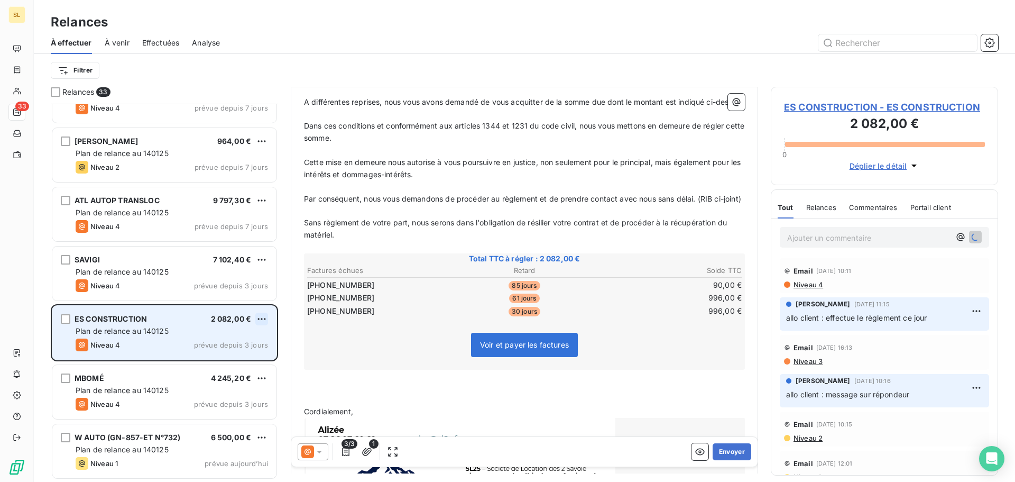
click at [262, 321] on html "SL 33 Relances À effectuer À venir Effectuées Analyse Filtrer Relances 33 PACK …" at bounding box center [507, 241] width 1015 height 482
click at [258, 337] on div "Replanifier cette action" at bounding box center [216, 339] width 95 height 17
select select "9"
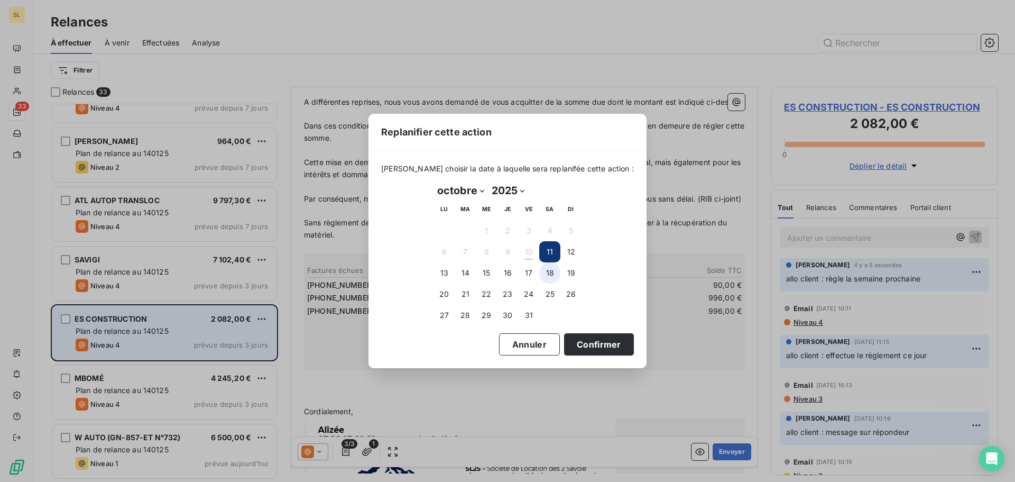
click at [544, 274] on button "18" at bounding box center [549, 272] width 21 height 21
click at [502, 276] on button "16" at bounding box center [507, 272] width 21 height 21
click at [567, 344] on button "Confirmer" at bounding box center [599, 344] width 70 height 22
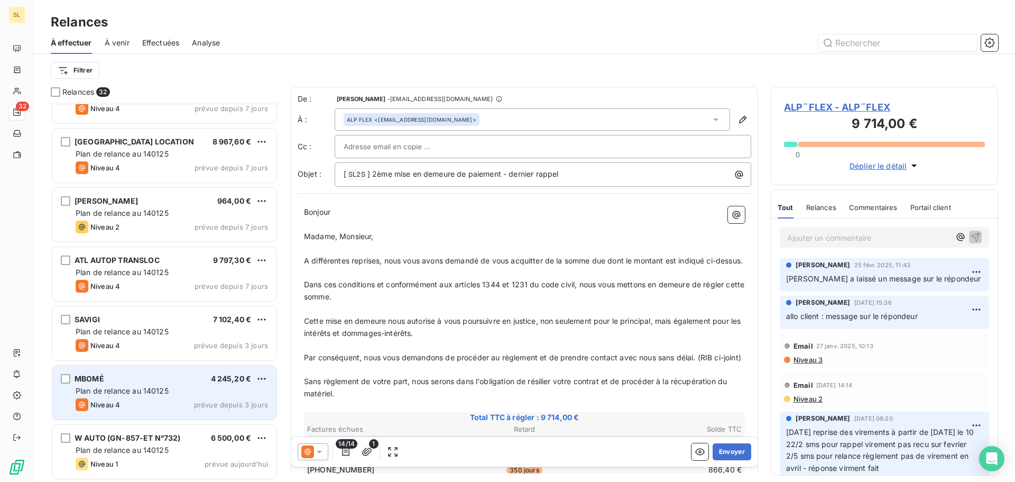
scroll to position [1517, 0]
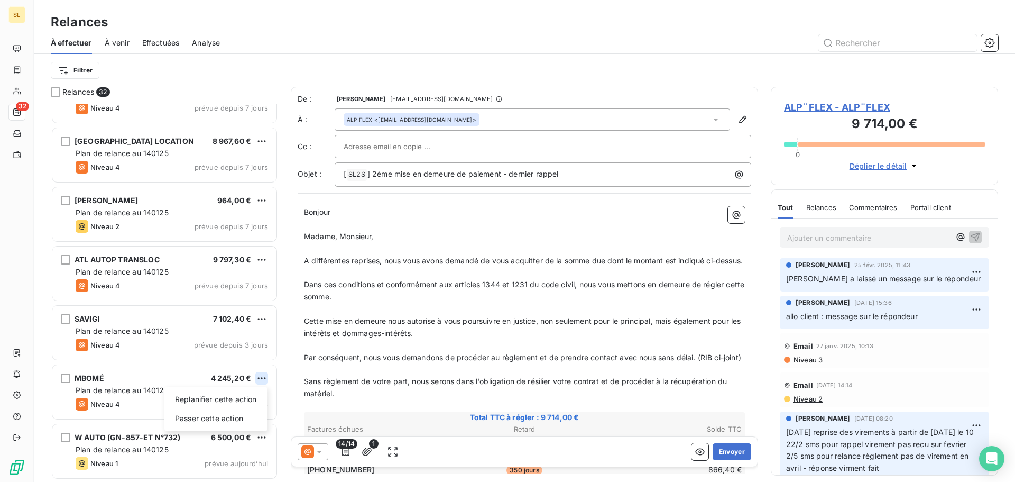
click at [263, 377] on html "SL 32 Relances À effectuer À venir Effectuées Analyse Filtrer Relances 32 WEB C…" at bounding box center [507, 241] width 1015 height 482
click at [258, 403] on div "Replanifier cette action" at bounding box center [216, 399] width 95 height 17
select select "9"
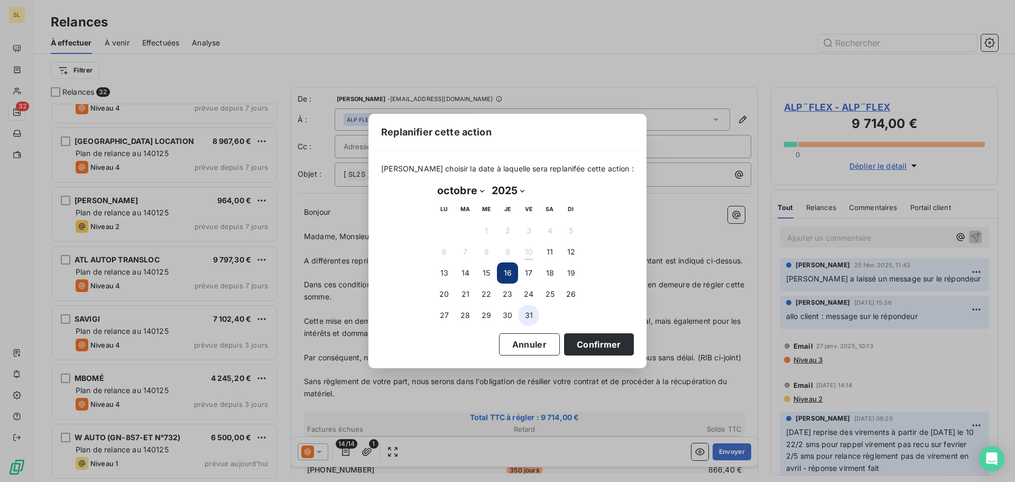
click at [533, 318] on button "31" at bounding box center [528, 314] width 21 height 21
click at [579, 345] on button "Confirmer" at bounding box center [599, 344] width 70 height 22
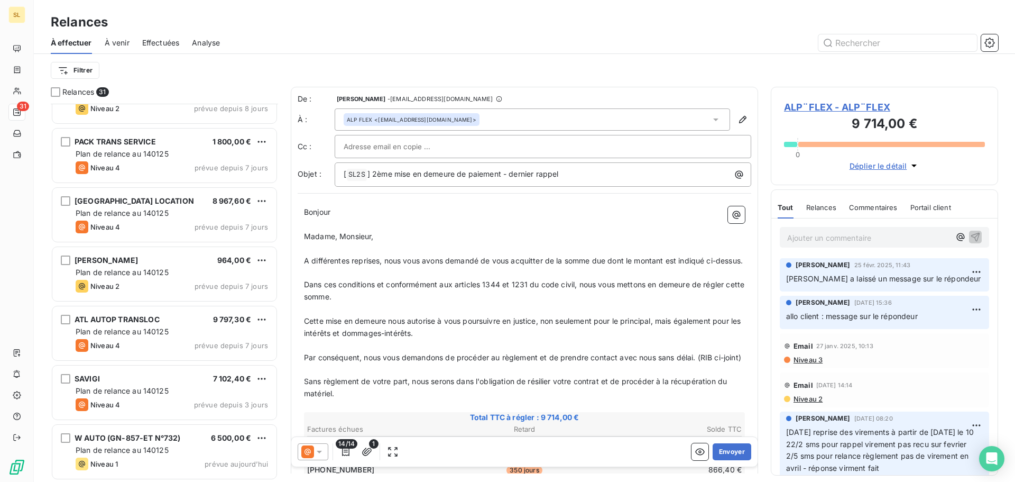
scroll to position [1458, 0]
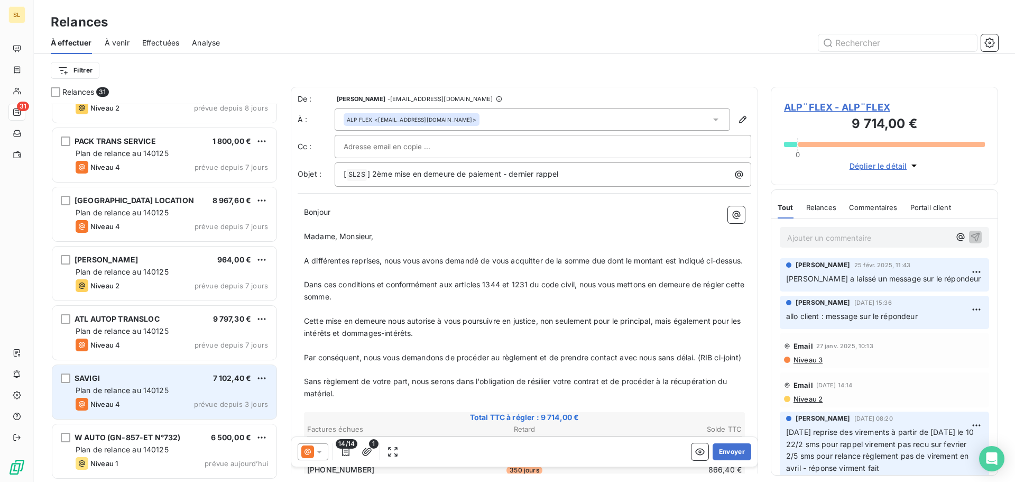
click at [184, 378] on div "SAVIGI 7 102,40 €" at bounding box center [172, 378] width 192 height 10
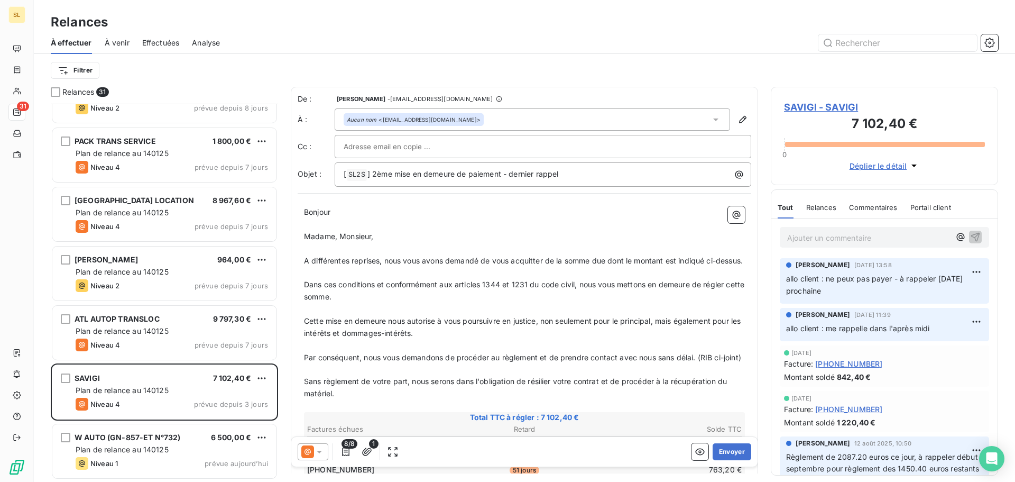
click at [863, 288] on p "allo client : ne peux pas payer - à rappeler jeudi prochaine" at bounding box center [884, 285] width 197 height 24
